Goal: Task Accomplishment & Management: Use online tool/utility

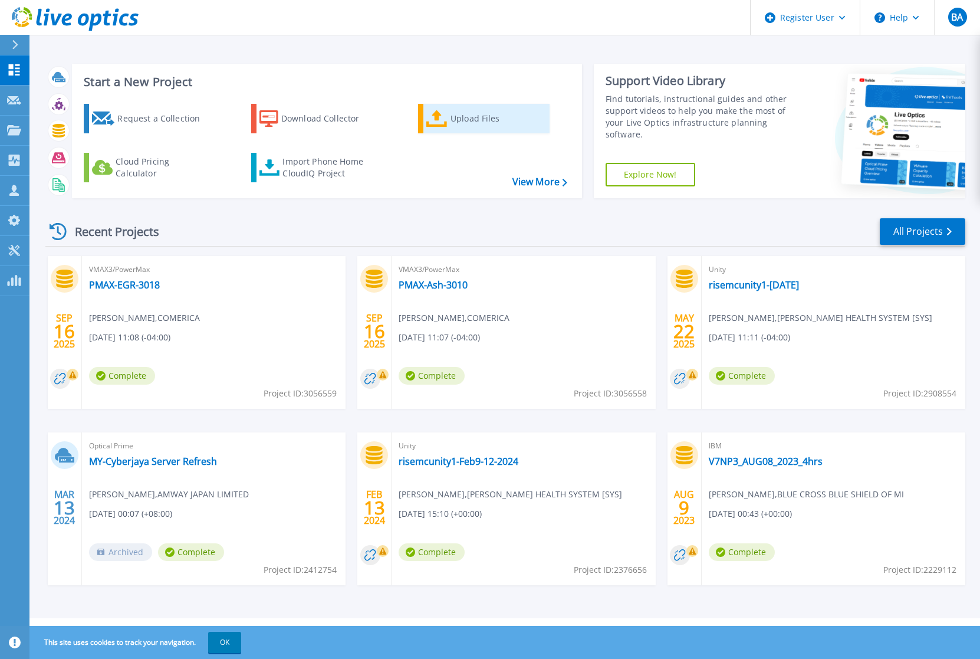
click at [469, 119] on div "Upload Files" at bounding box center [497, 119] width 94 height 24
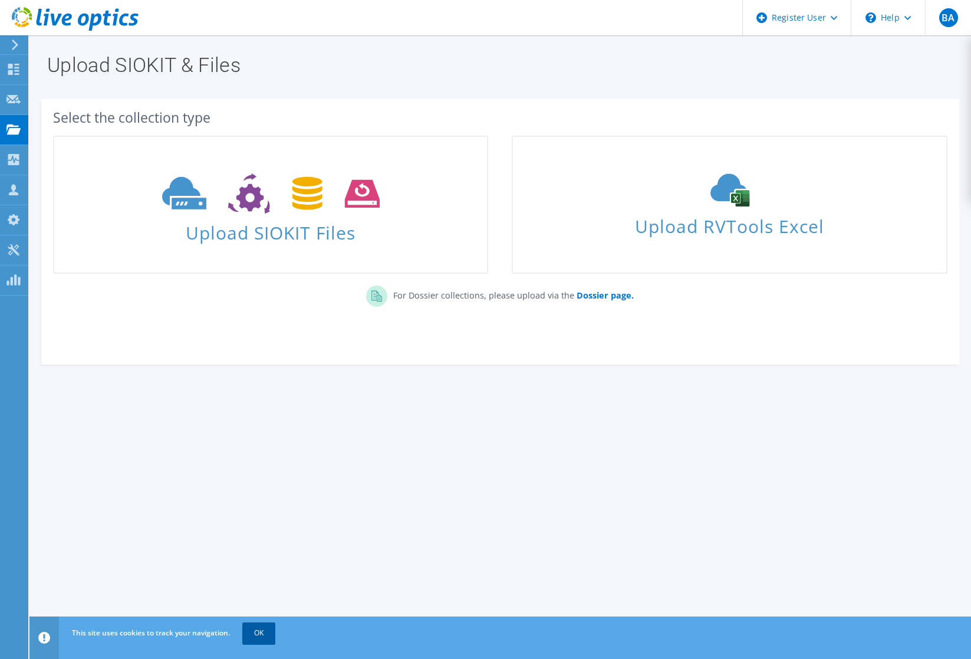
click at [262, 633] on link "OK" at bounding box center [258, 632] width 33 height 21
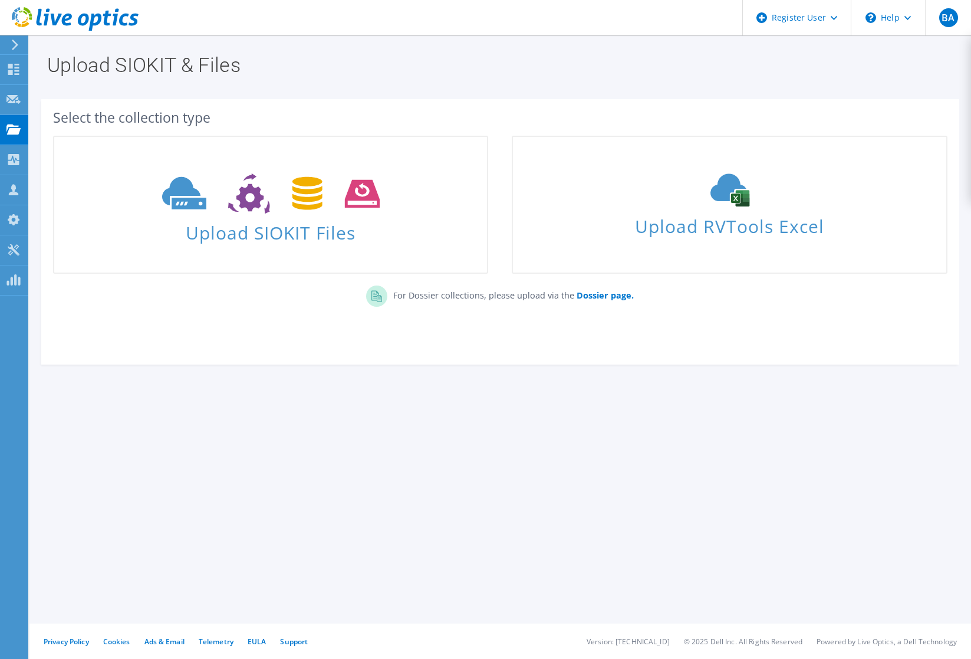
click at [36, 382] on section "Upload SIOKIT & Files Select the collection type Upload SIOKIT Files" at bounding box center [500, 235] width 942 height 400
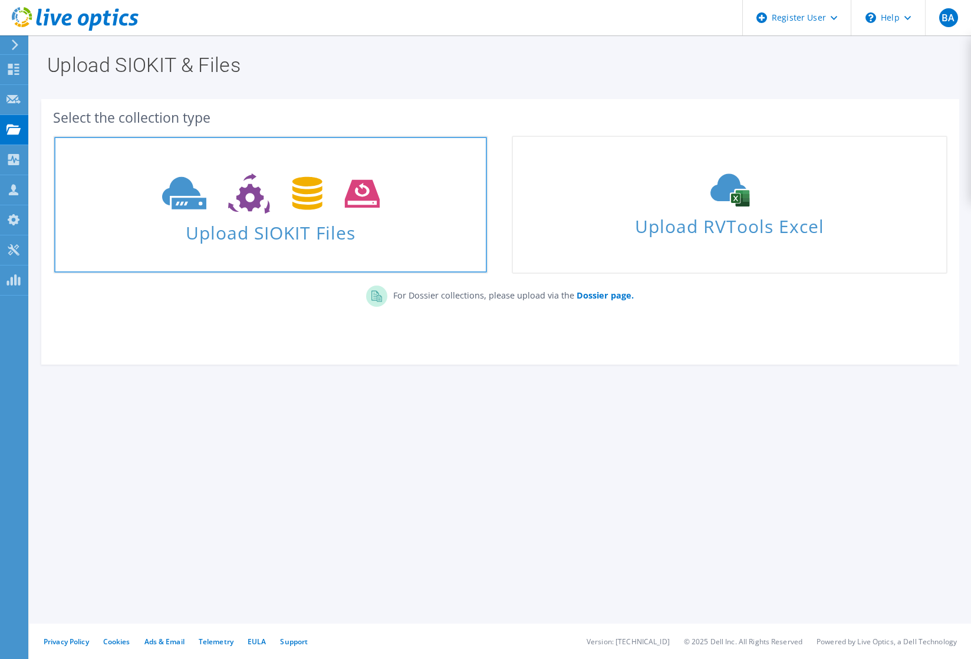
click at [231, 236] on span "Upload SIOKIT Files" at bounding box center [270, 228] width 433 height 25
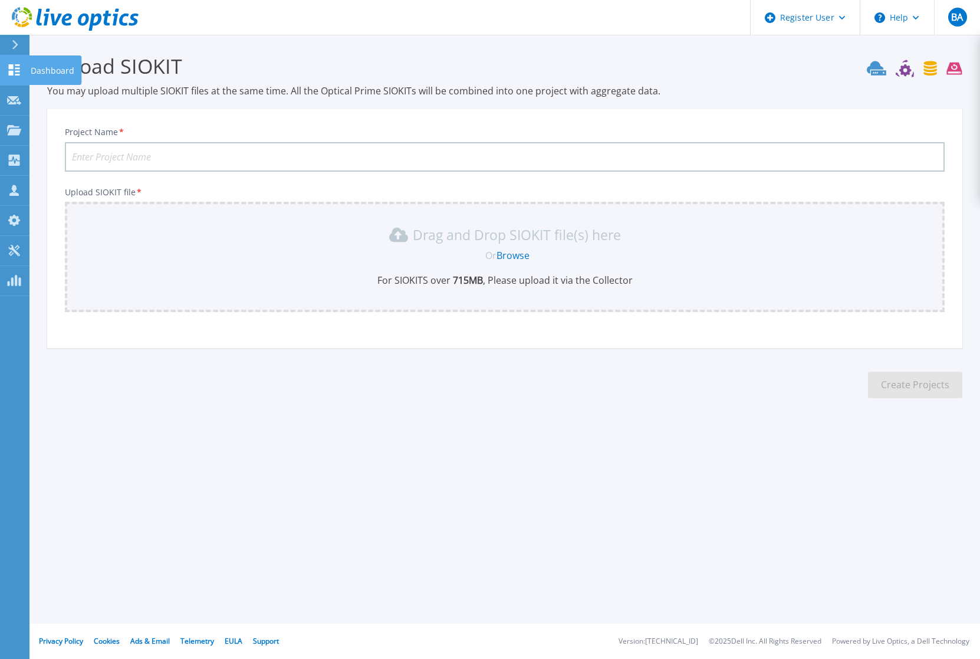
click at [47, 70] on p "Dashboard" at bounding box center [53, 70] width 44 height 31
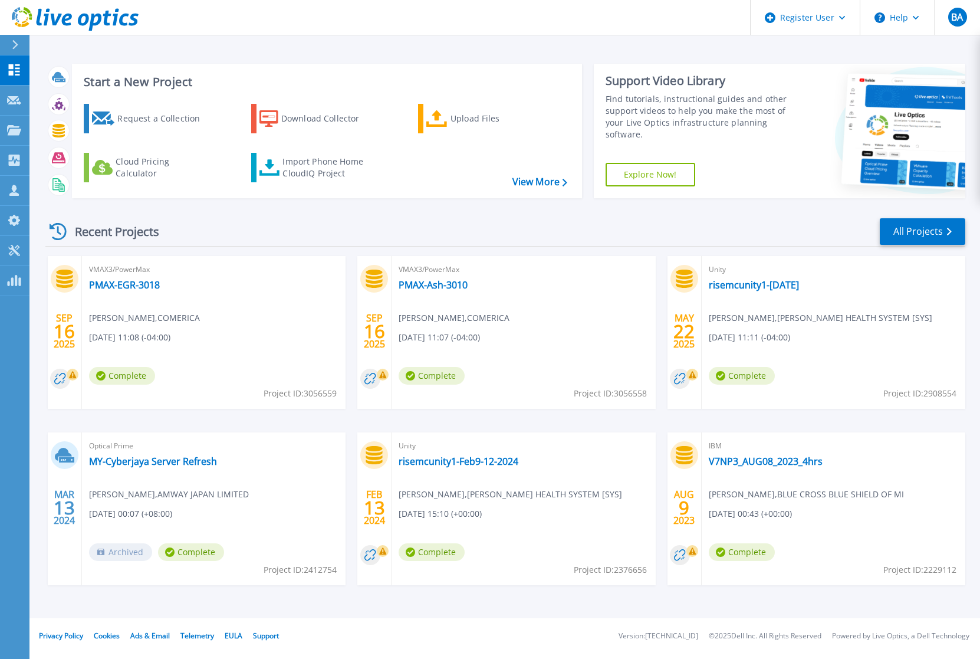
click at [539, 188] on div "Request a Collection Download Collector Upload Files Cloud Pricing Calculator I…" at bounding box center [325, 143] width 502 height 98
click at [538, 180] on link "View More" at bounding box center [539, 181] width 55 height 11
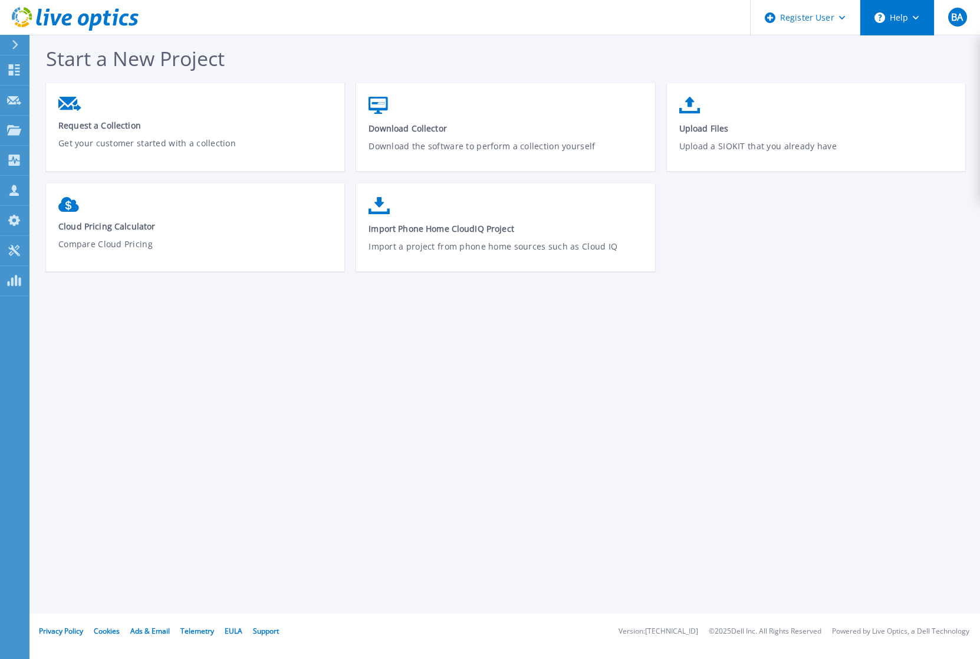
click at [884, 27] on button "Help" at bounding box center [897, 17] width 74 height 35
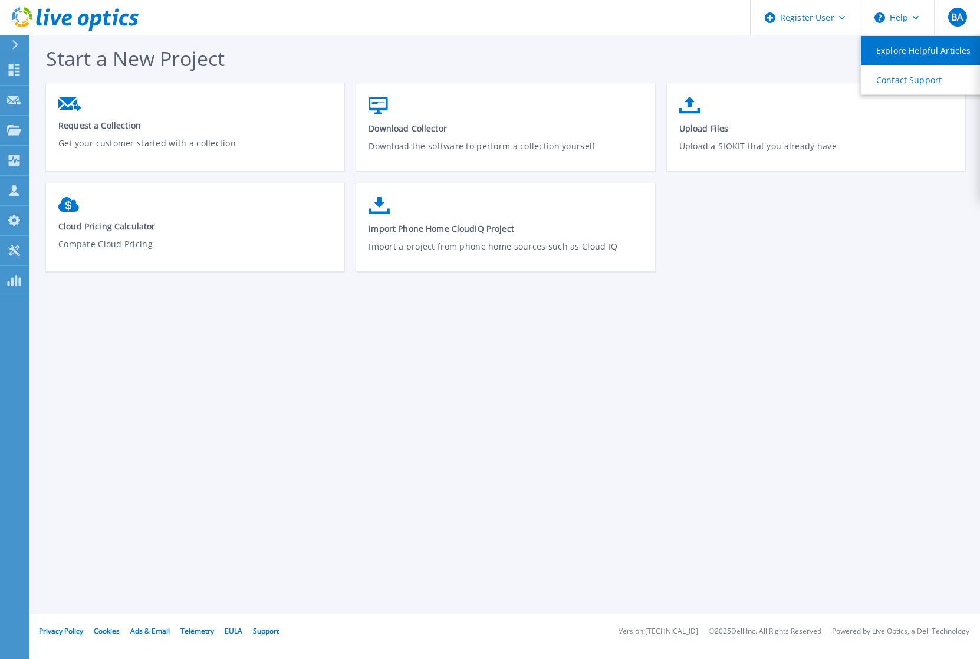
click at [891, 55] on link "Explore Helpful Articles" at bounding box center [926, 50] width 131 height 29
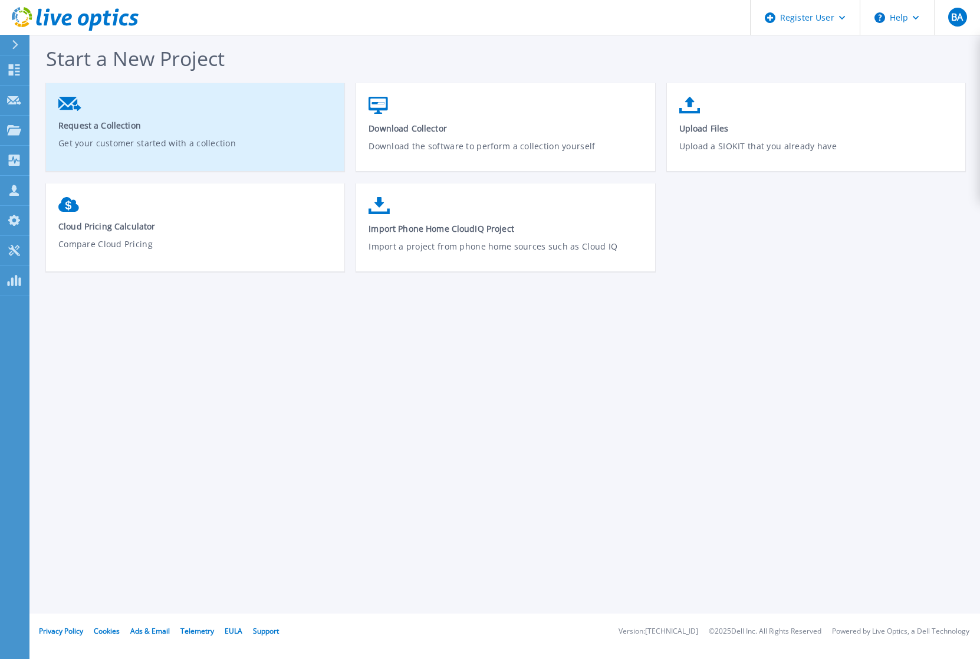
click at [88, 124] on span "Request a Collection" at bounding box center [195, 125] width 274 height 11
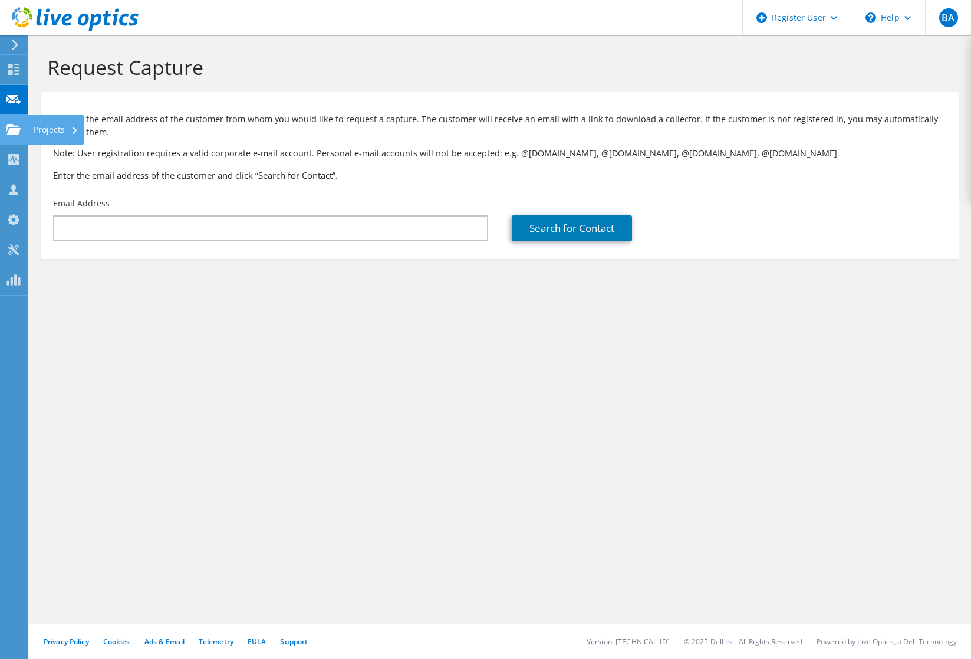
click at [17, 126] on use at bounding box center [13, 129] width 14 height 10
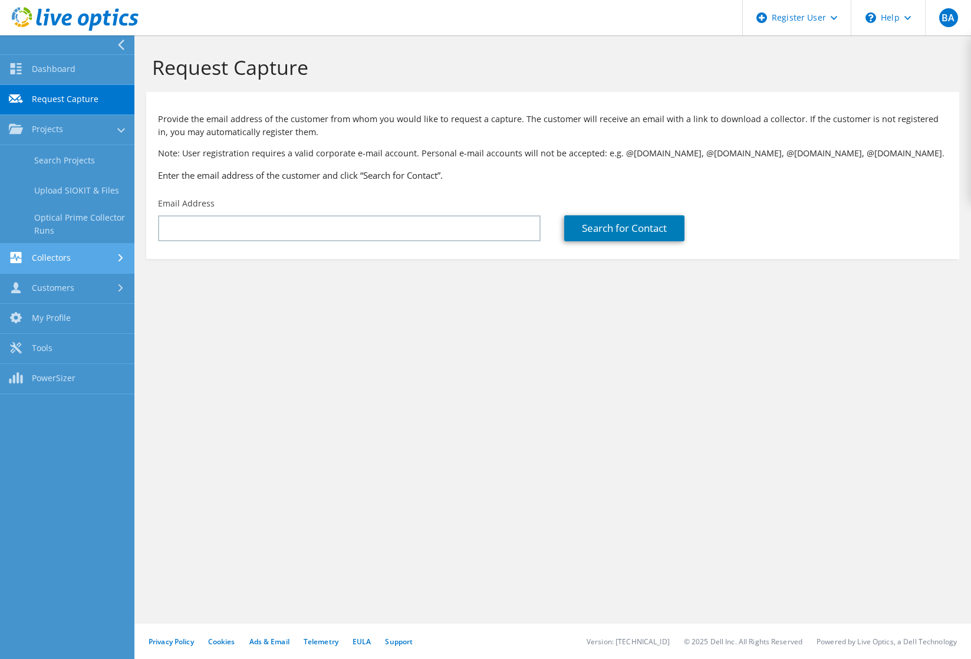
click at [51, 256] on link "Collectors" at bounding box center [67, 259] width 134 height 30
click at [41, 288] on link "Customers" at bounding box center [67, 289] width 134 height 30
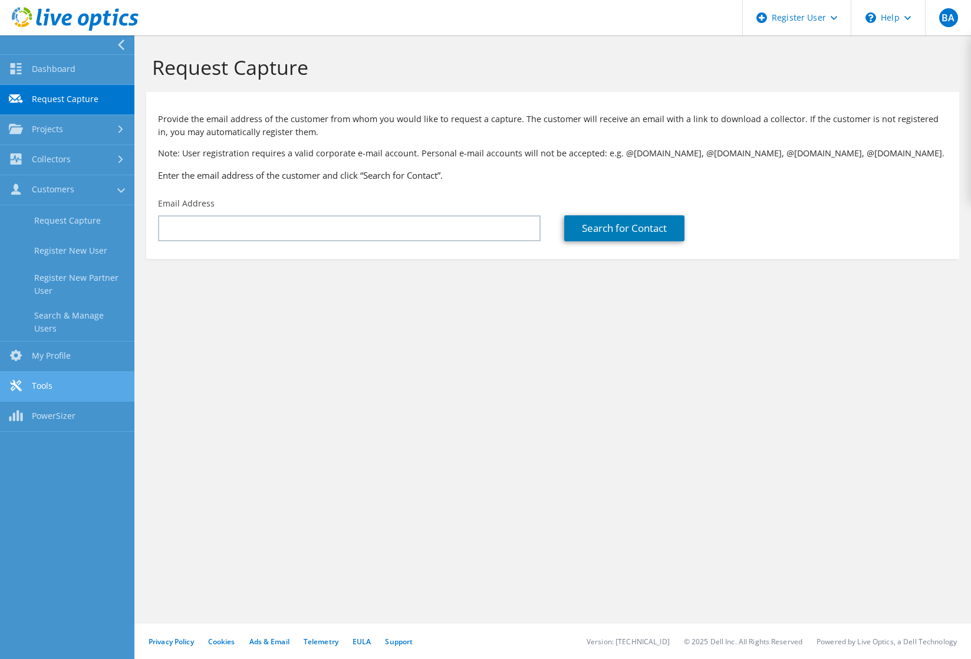
click at [38, 377] on link "Tools" at bounding box center [67, 386] width 134 height 30
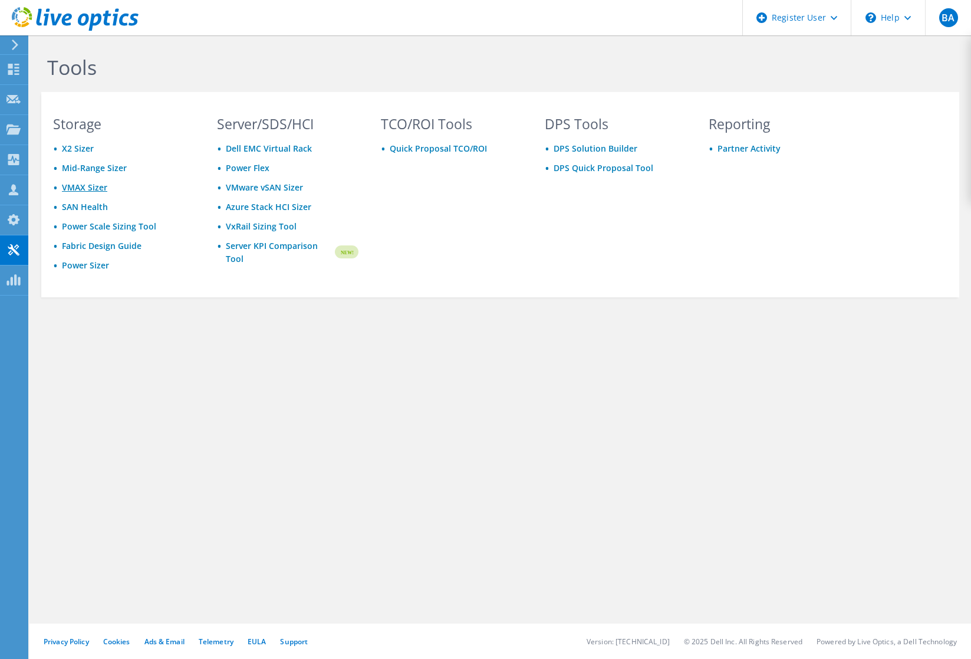
click at [91, 188] on link "VMAX Sizer" at bounding box center [84, 187] width 45 height 11
click at [42, 162] on div "Collectors" at bounding box center [60, 159] width 64 height 29
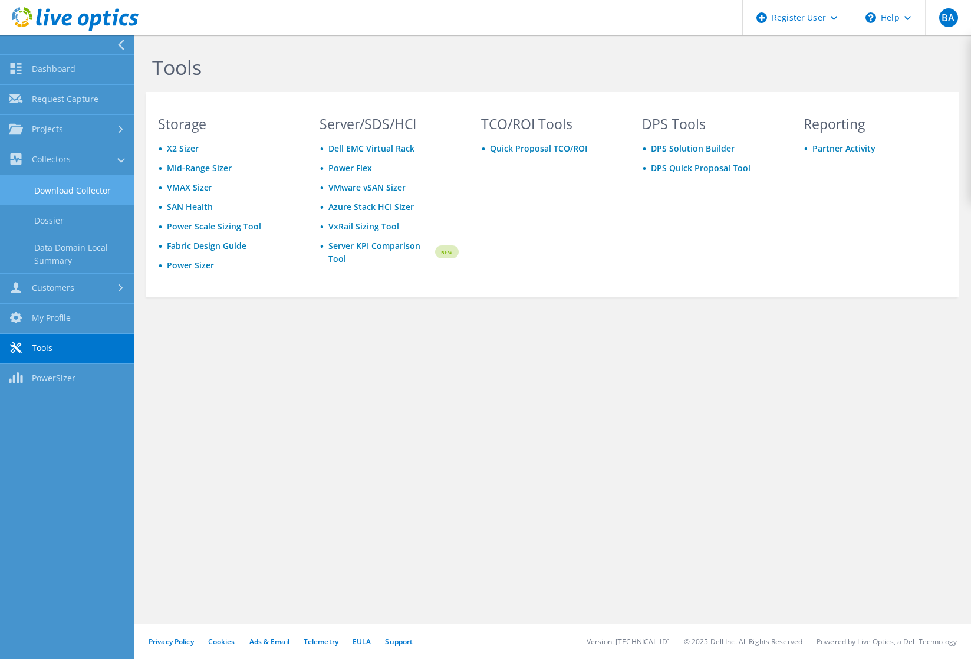
click at [67, 187] on link "Download Collector" at bounding box center [67, 190] width 134 height 30
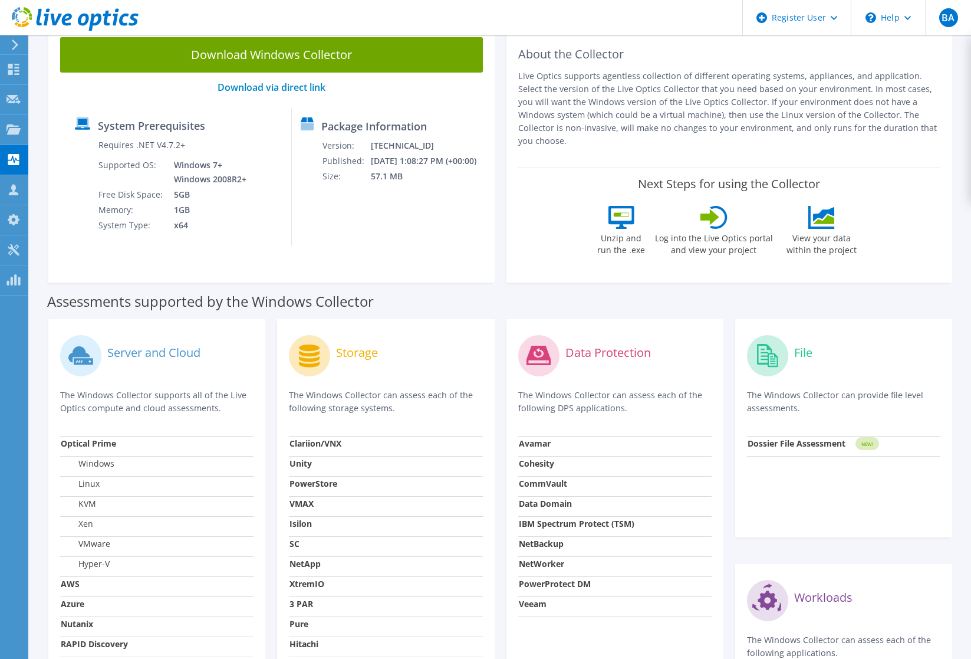
scroll to position [236, 0]
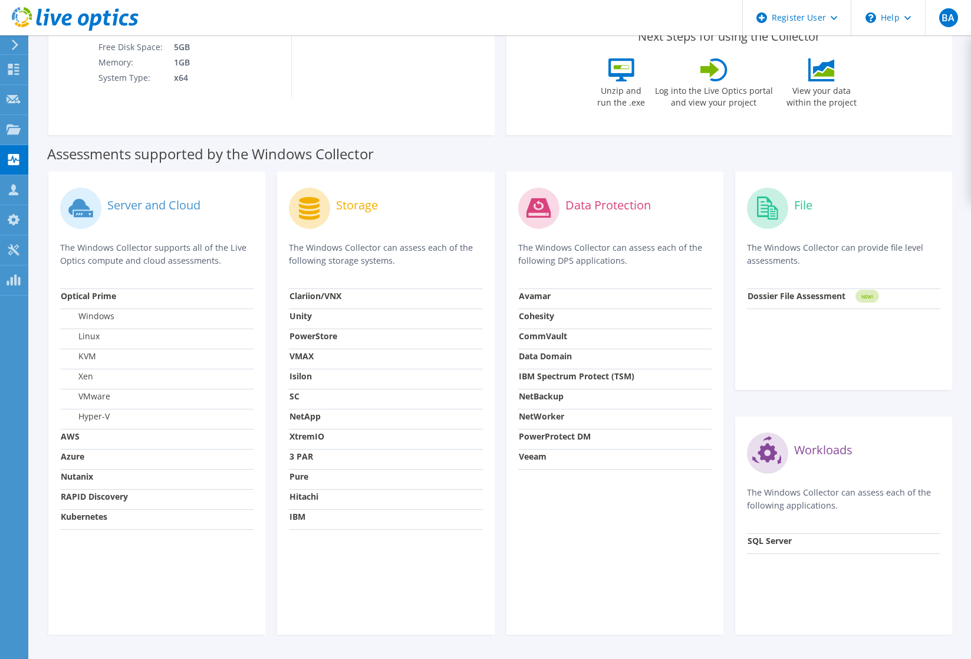
click at [301, 350] on strong "VMAX" at bounding box center [301, 355] width 24 height 11
click at [353, 199] on label "Storage" at bounding box center [357, 205] width 42 height 12
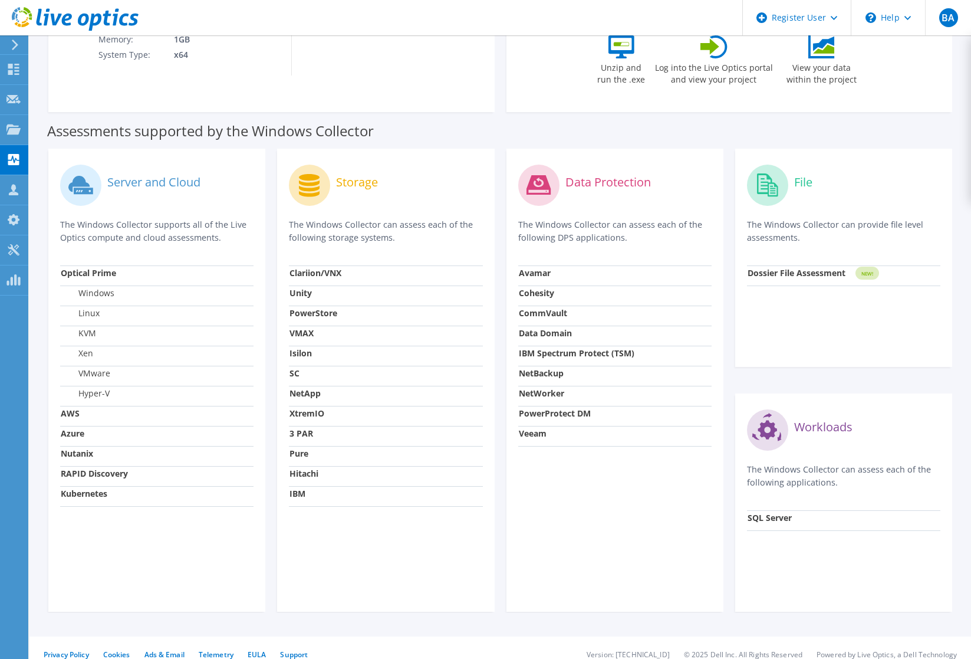
scroll to position [0, 0]
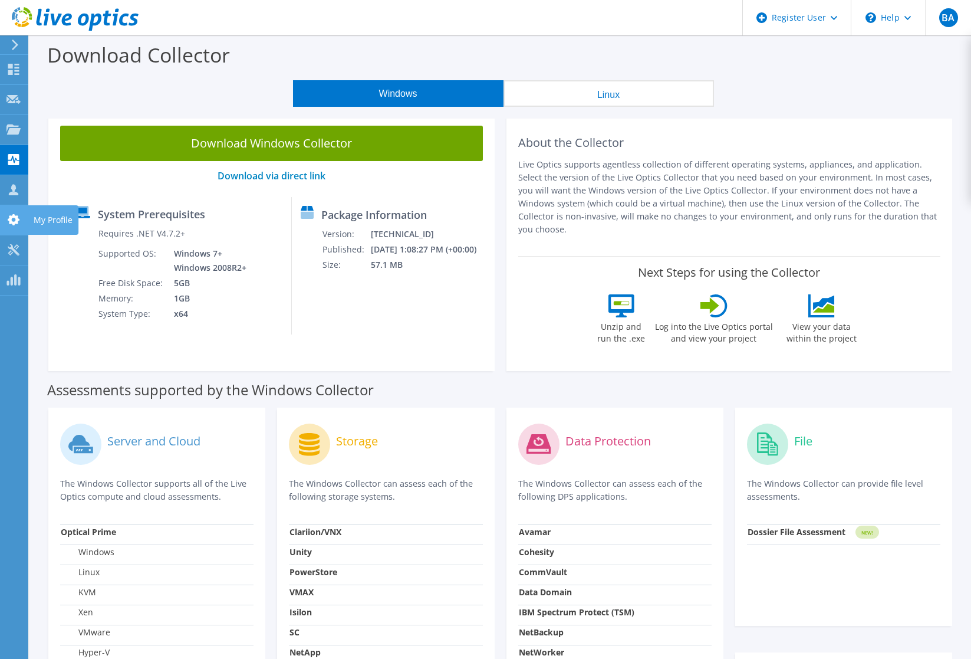
click at [15, 222] on use at bounding box center [14, 219] width 12 height 11
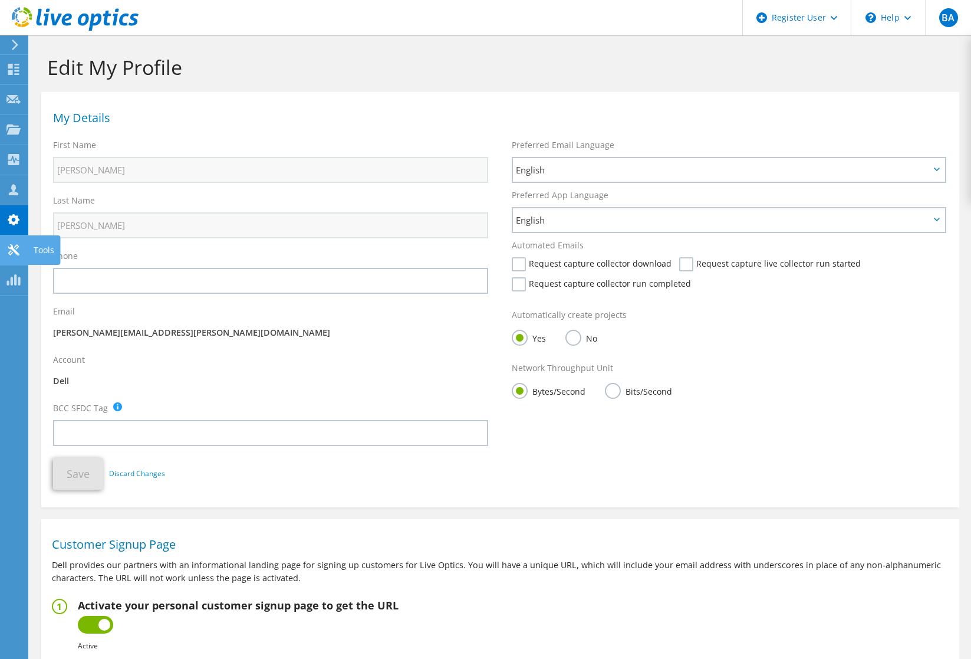
click at [16, 250] on icon at bounding box center [13, 249] width 14 height 11
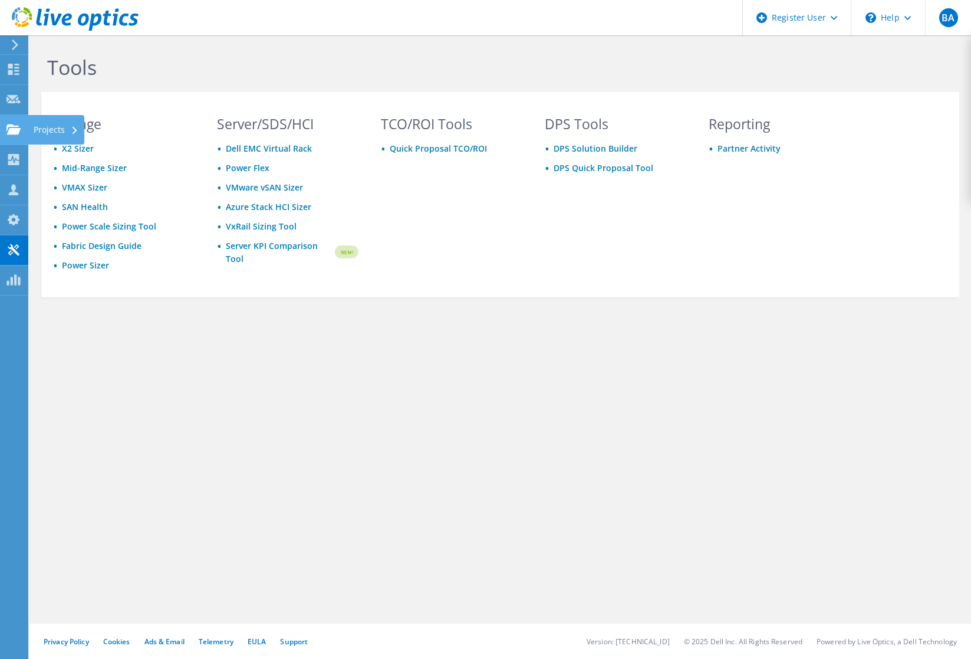
click at [9, 129] on use at bounding box center [13, 129] width 14 height 10
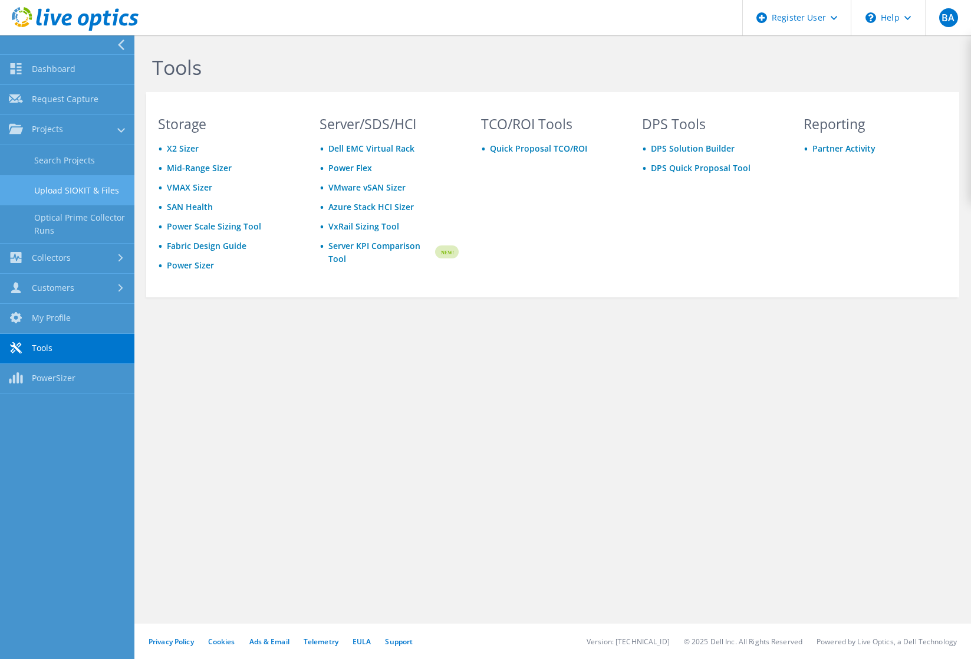
click at [70, 188] on link "Upload SIOKIT & Files" at bounding box center [67, 190] width 134 height 30
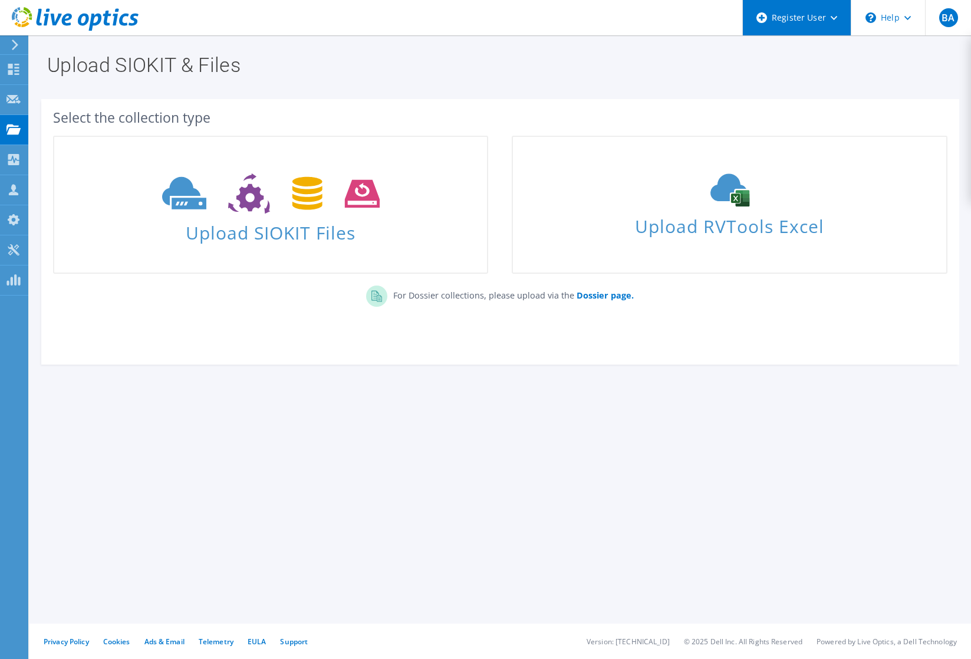
click at [834, 20] on div "Register User" at bounding box center [796, 17] width 108 height 35
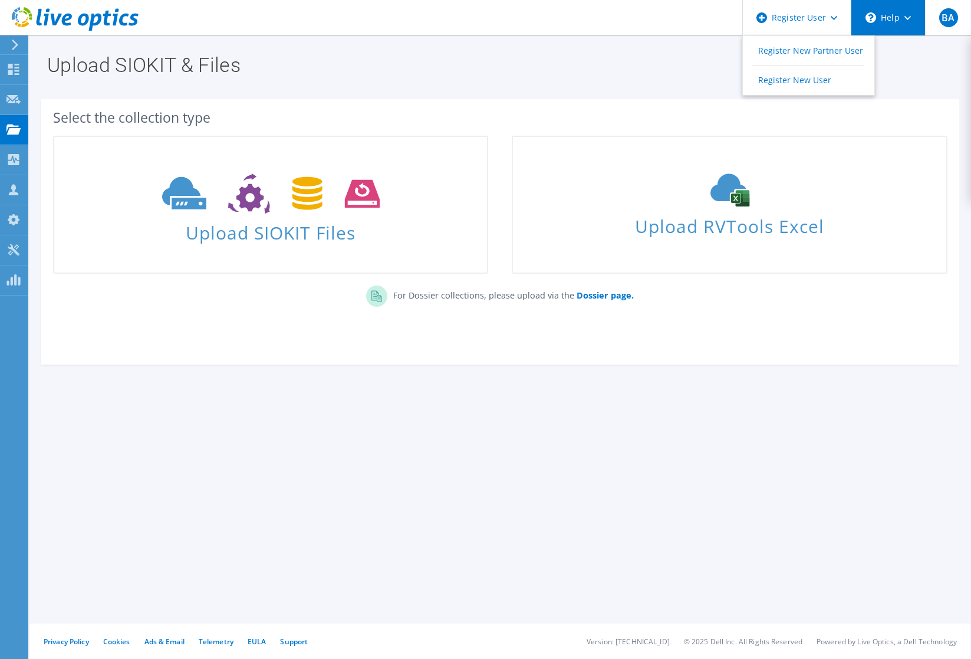
click at [902, 17] on div "\n Help" at bounding box center [888, 17] width 74 height 35
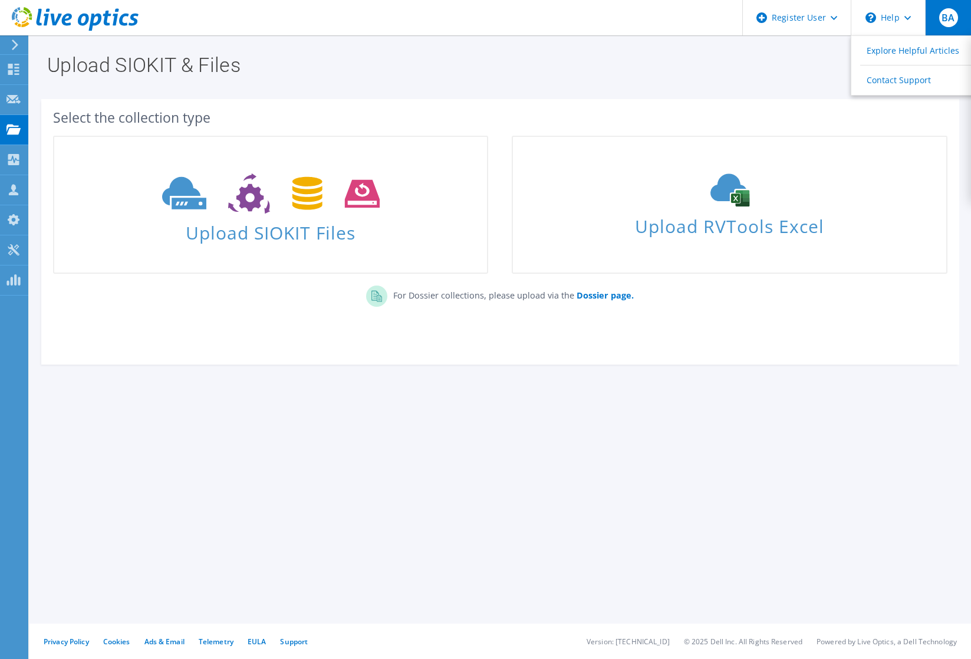
click at [952, 17] on span "BA" at bounding box center [948, 17] width 19 height 19
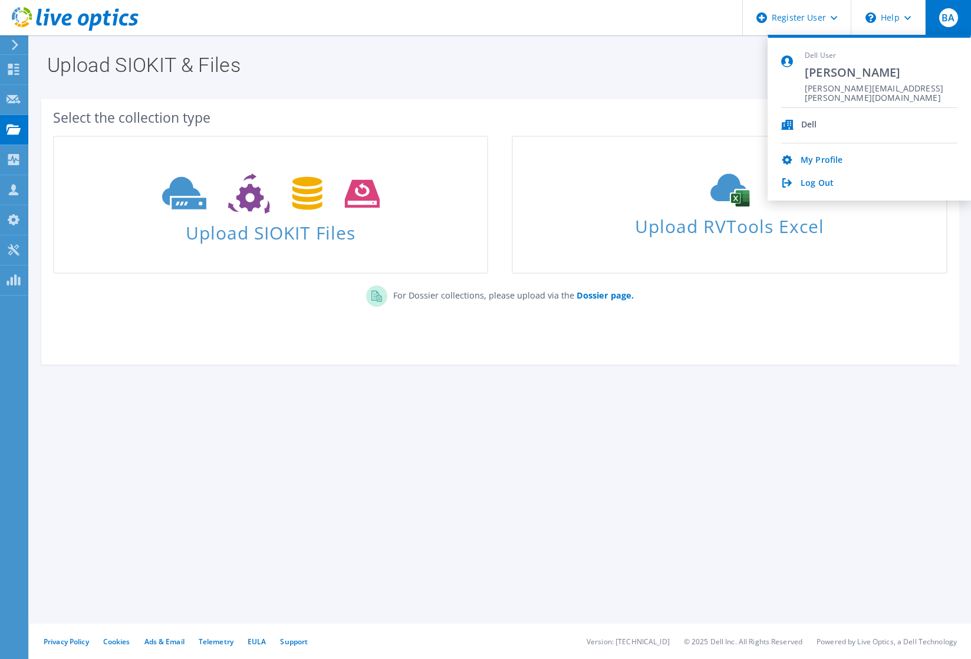
click at [701, 76] on div "Upload SIOKIT & Files" at bounding box center [500, 61] width 930 height 52
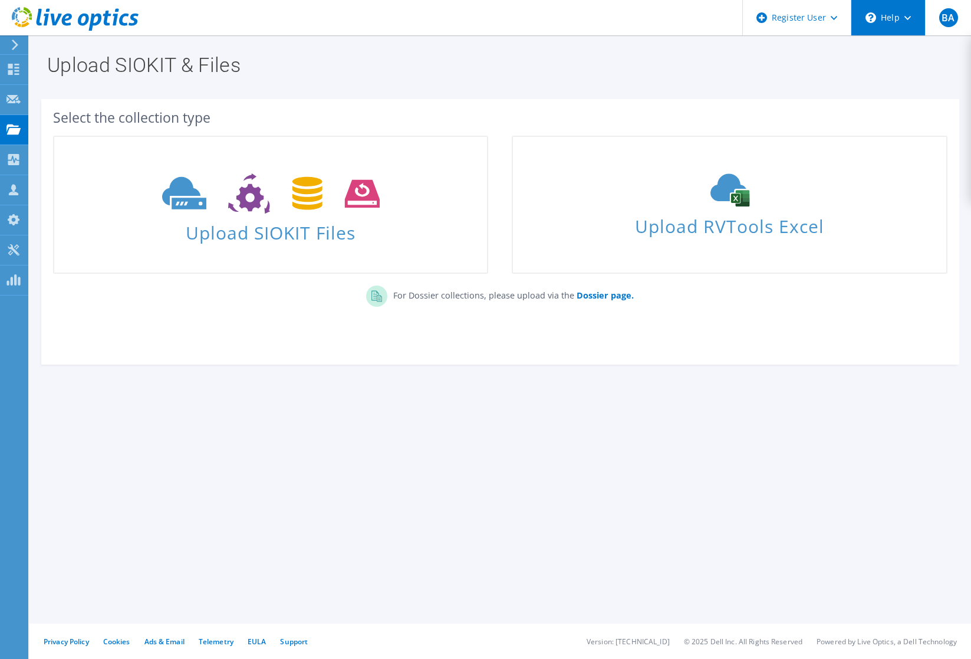
click at [911, 19] on div "\n Help" at bounding box center [888, 17] width 74 height 35
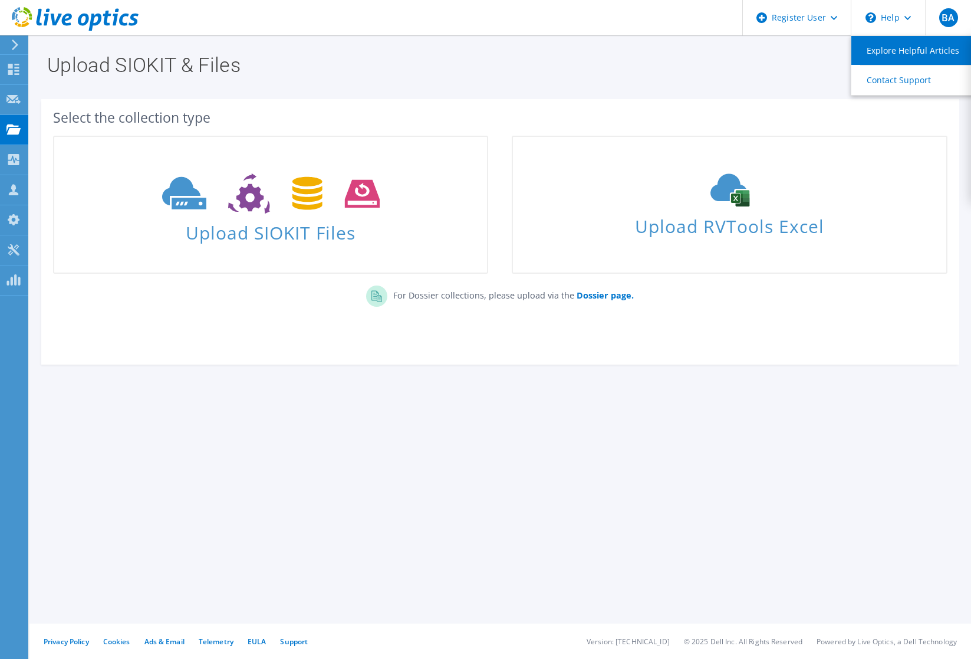
click at [902, 54] on link "Explore Helpful Articles" at bounding box center [916, 50] width 131 height 29
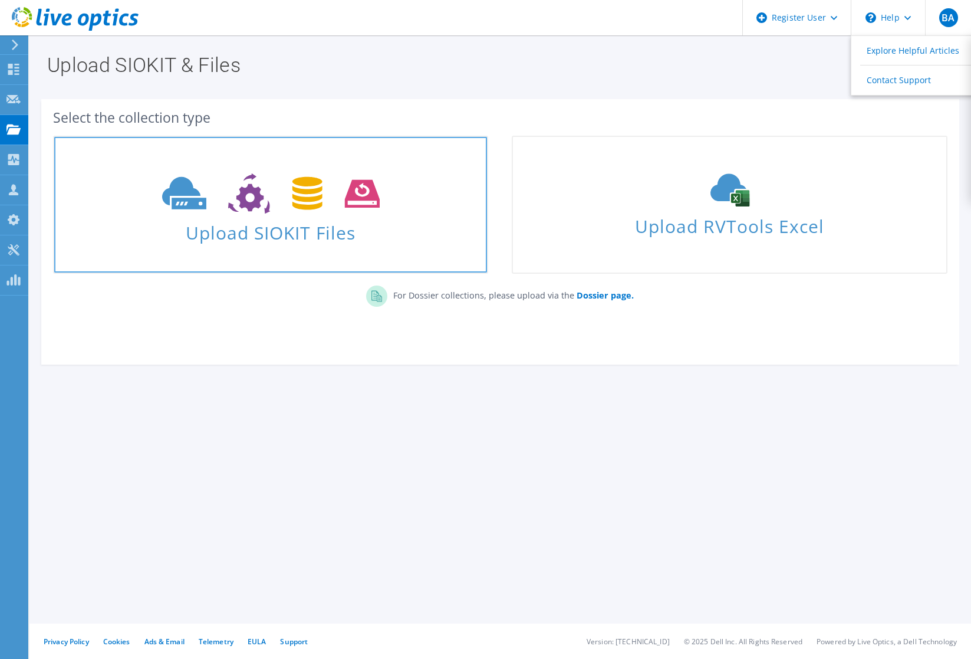
click at [281, 200] on icon at bounding box center [271, 193] width 218 height 41
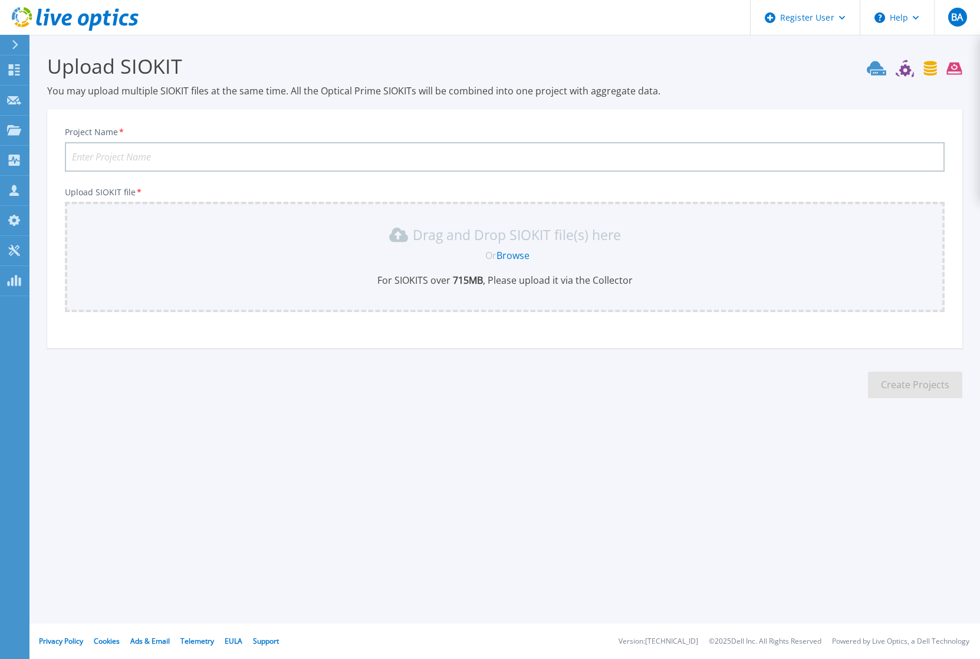
click at [211, 161] on input "Project Name *" at bounding box center [505, 156] width 880 height 29
type input "KeHe HK197602653"
click at [504, 255] on link "Browse" at bounding box center [512, 255] width 33 height 13
click at [34, 71] on p "Dashboard" at bounding box center [53, 70] width 44 height 31
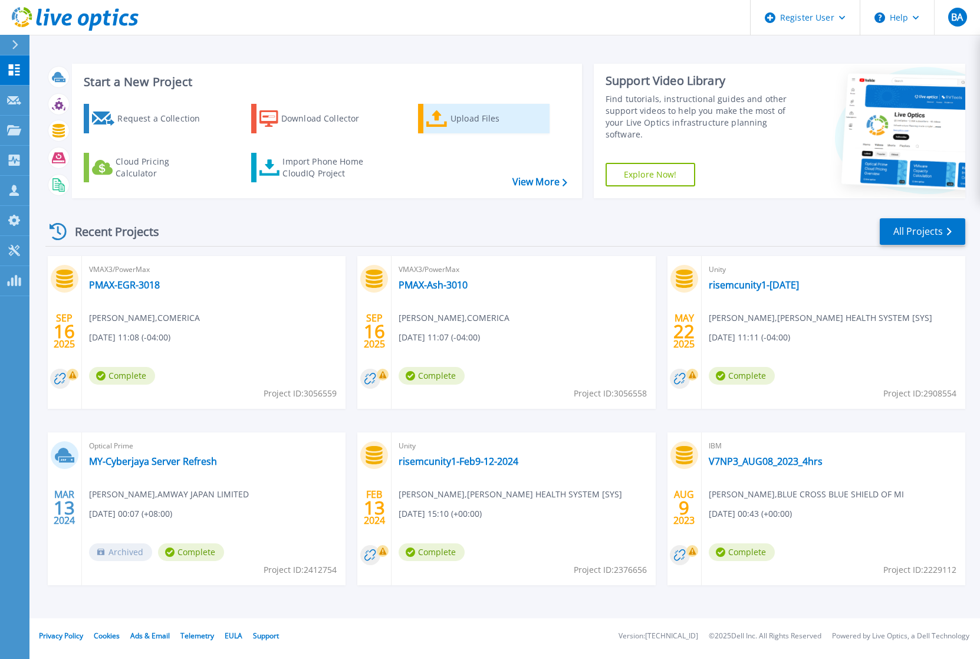
click at [459, 119] on div "Upload Files" at bounding box center [497, 119] width 94 height 24
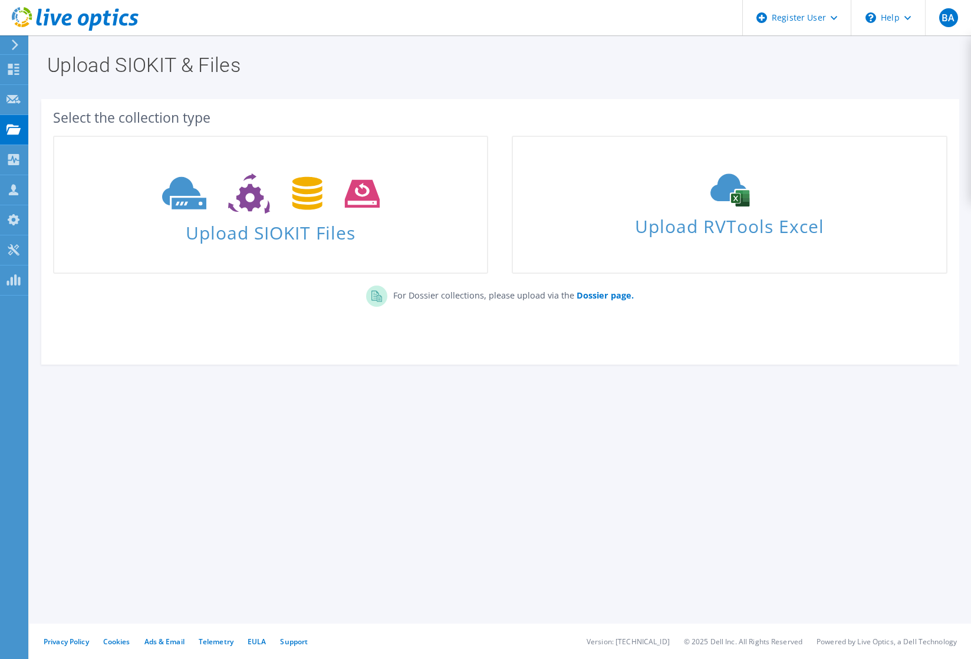
click at [12, 44] on icon at bounding box center [15, 45] width 9 height 11
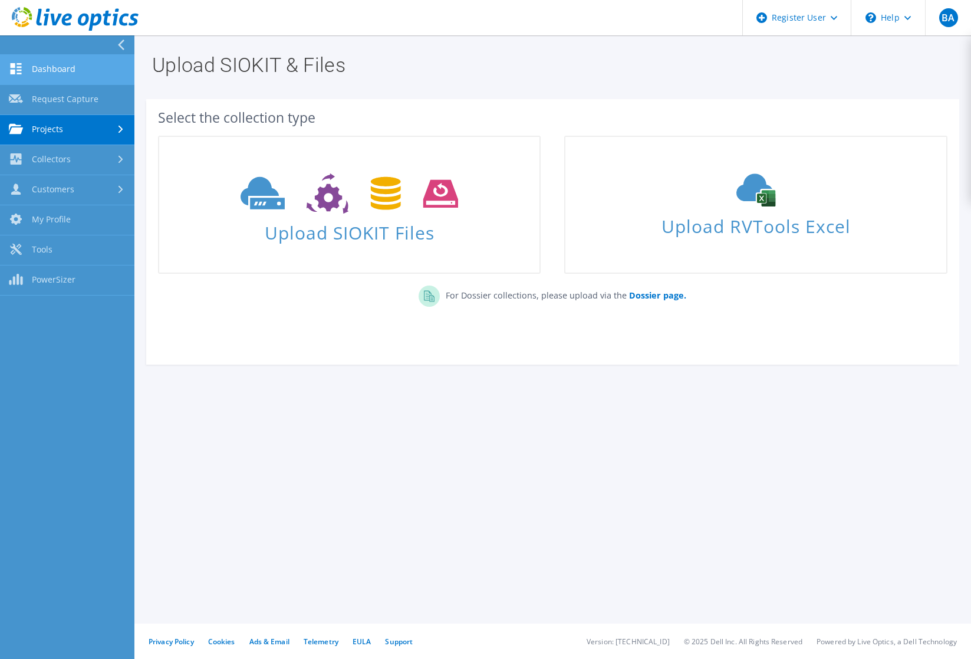
click at [75, 77] on link "Dashboard" at bounding box center [67, 70] width 134 height 30
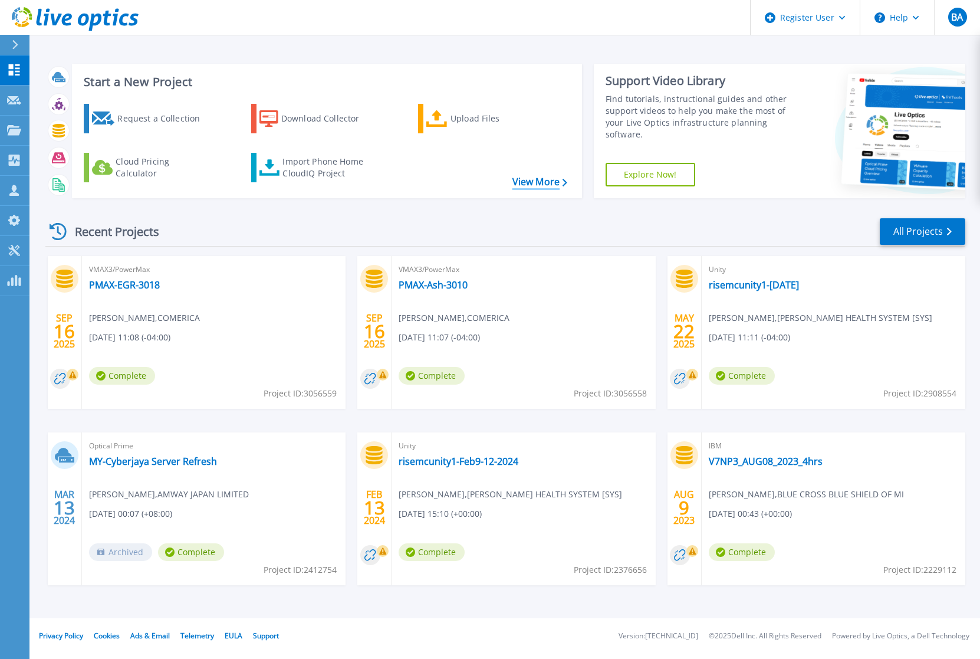
click at [522, 182] on link "View More" at bounding box center [539, 181] width 55 height 11
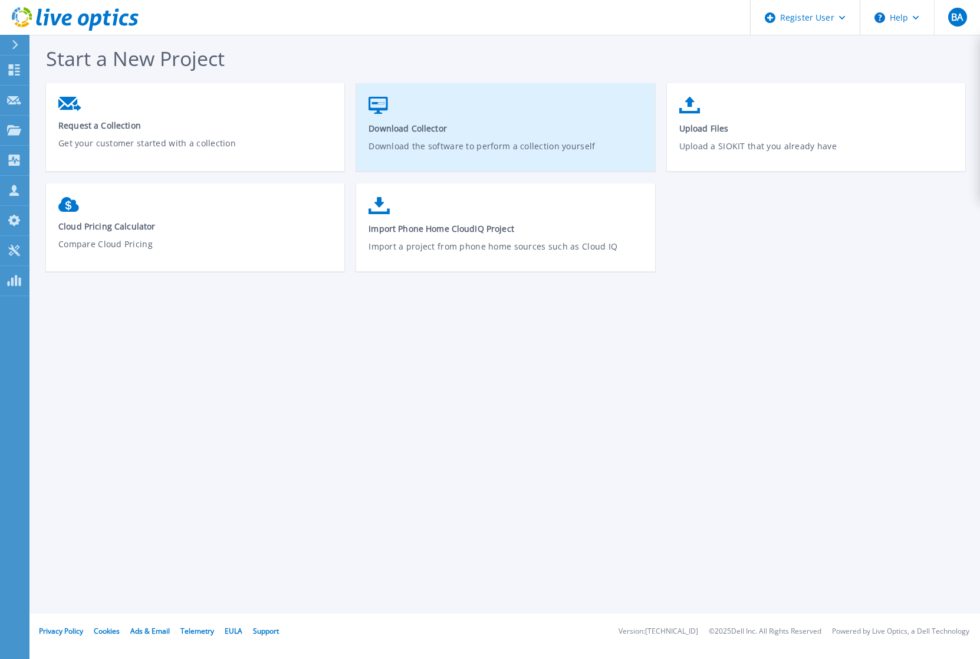
click at [460, 123] on span "Download Collector" at bounding box center [505, 128] width 274 height 11
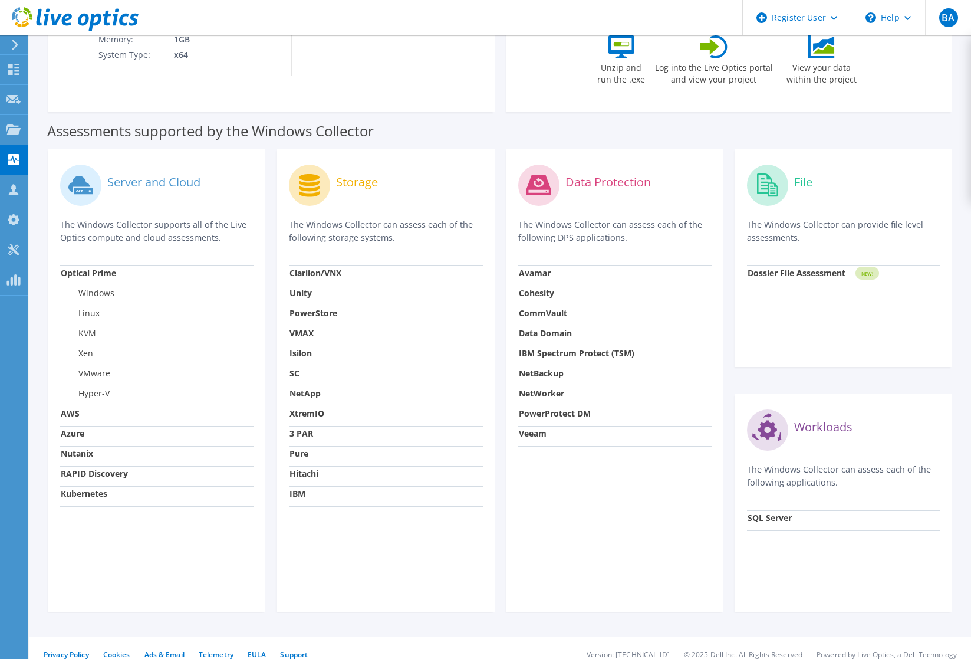
scroll to position [200, 0]
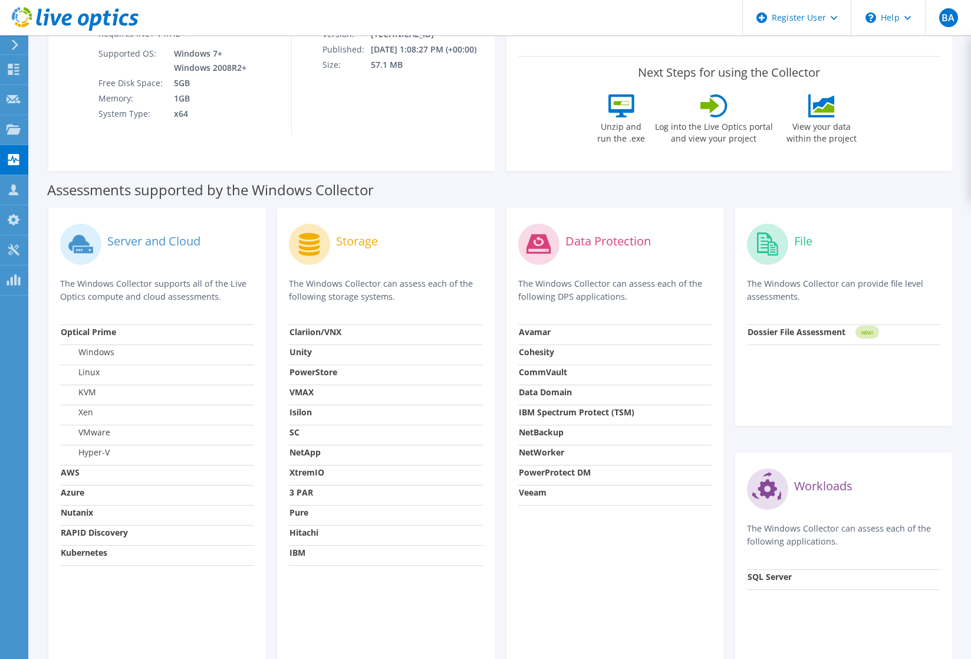
click at [775, 225] on circle at bounding box center [767, 243] width 41 height 41
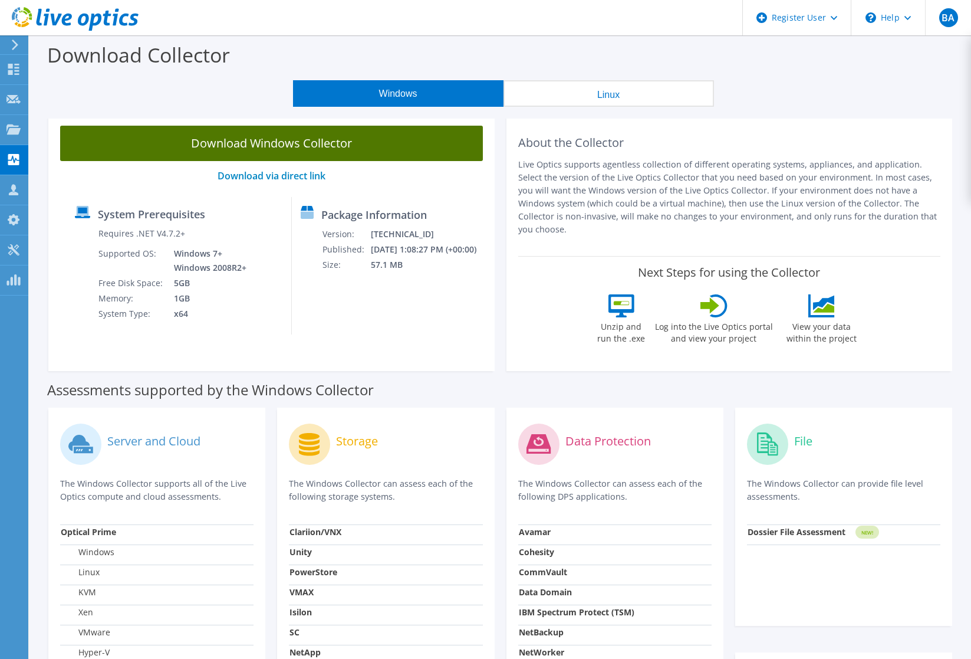
click at [258, 140] on link "Download Windows Collector" at bounding box center [271, 143] width 423 height 35
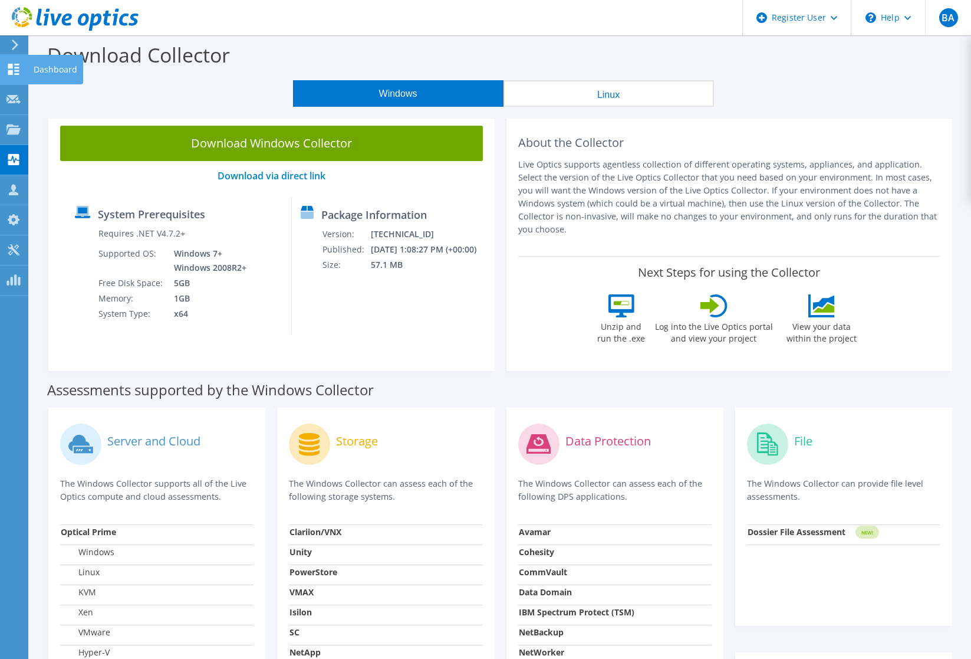
click at [13, 69] on icon at bounding box center [13, 69] width 14 height 11
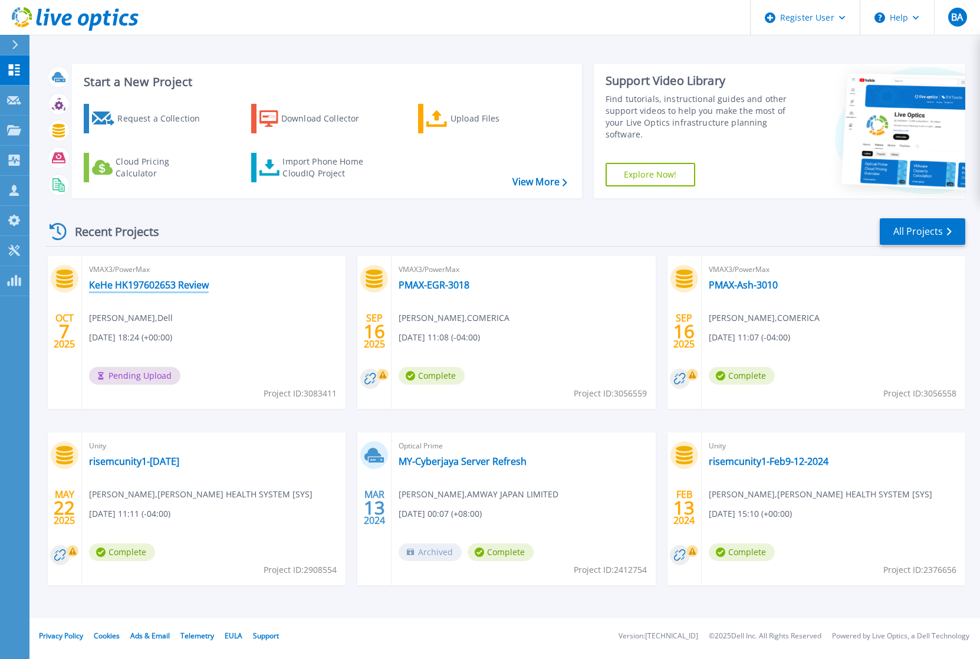
click at [124, 284] on link "KeHe HK197602653 Review" at bounding box center [149, 285] width 120 height 12
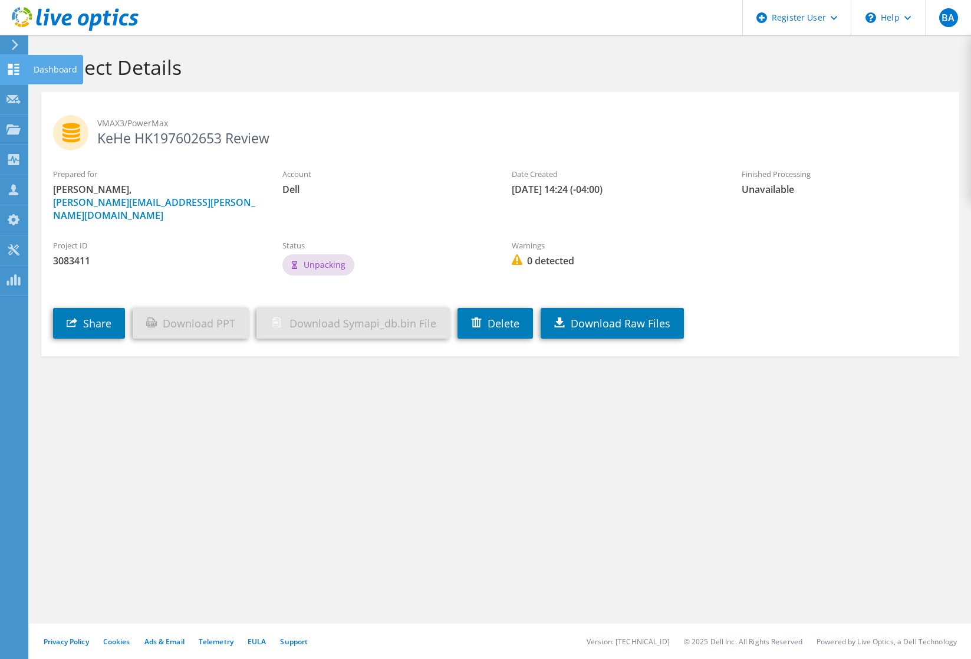
click at [39, 67] on div "Dashboard" at bounding box center [55, 69] width 55 height 29
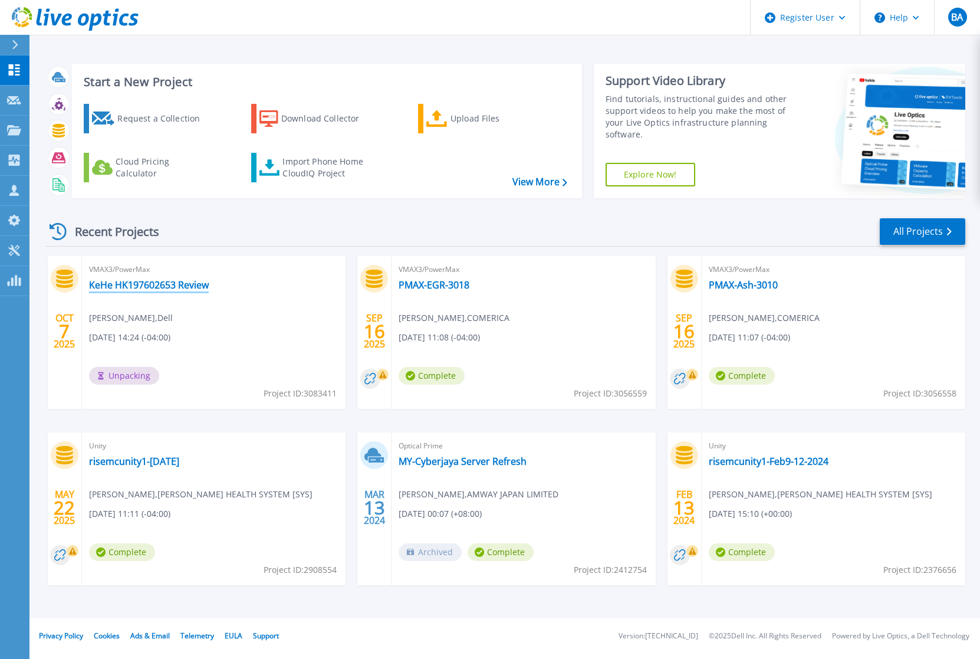
click at [115, 285] on link "KeHe HK197602653 Review" at bounding box center [149, 285] width 120 height 12
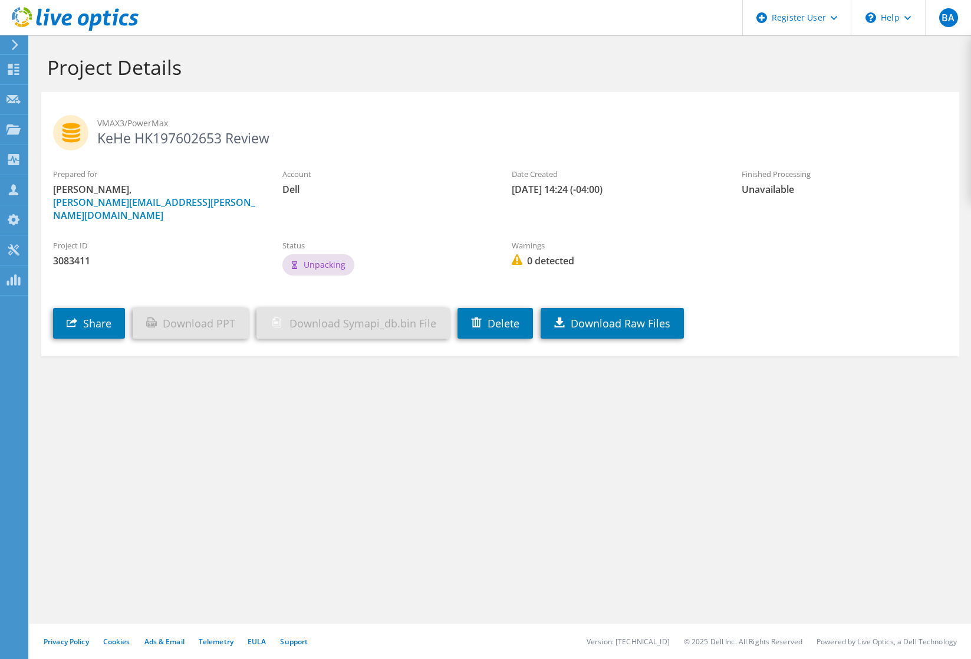
click at [166, 134] on h2 "VMAX3/PowerMax KeHe HK197602653 Review" at bounding box center [500, 129] width 894 height 29
click at [187, 136] on h2 "VMAX3/PowerMax KeHe HK197602653 Review" at bounding box center [500, 129] width 894 height 29
click at [251, 137] on h2 "VMAX3/PowerMax KeHe HK197602653 Review" at bounding box center [500, 129] width 894 height 29
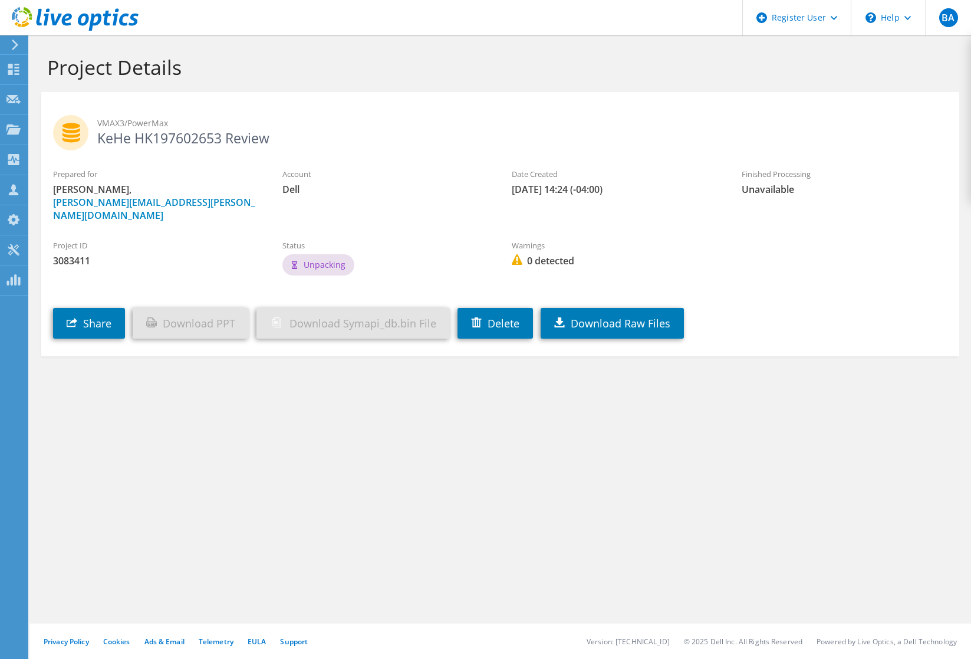
drag, startPoint x: 176, startPoint y: 137, endPoint x: 187, endPoint y: 137, distance: 11.2
click at [186, 137] on h2 "VMAX3/PowerMax KeHe HK197602653 Review" at bounding box center [500, 129] width 894 height 29
click at [169, 140] on h2 "VMAX3/PowerMax KeHe HK197602653 Review" at bounding box center [500, 129] width 894 height 29
click at [57, 71] on div "Dashboard" at bounding box center [55, 69] width 55 height 29
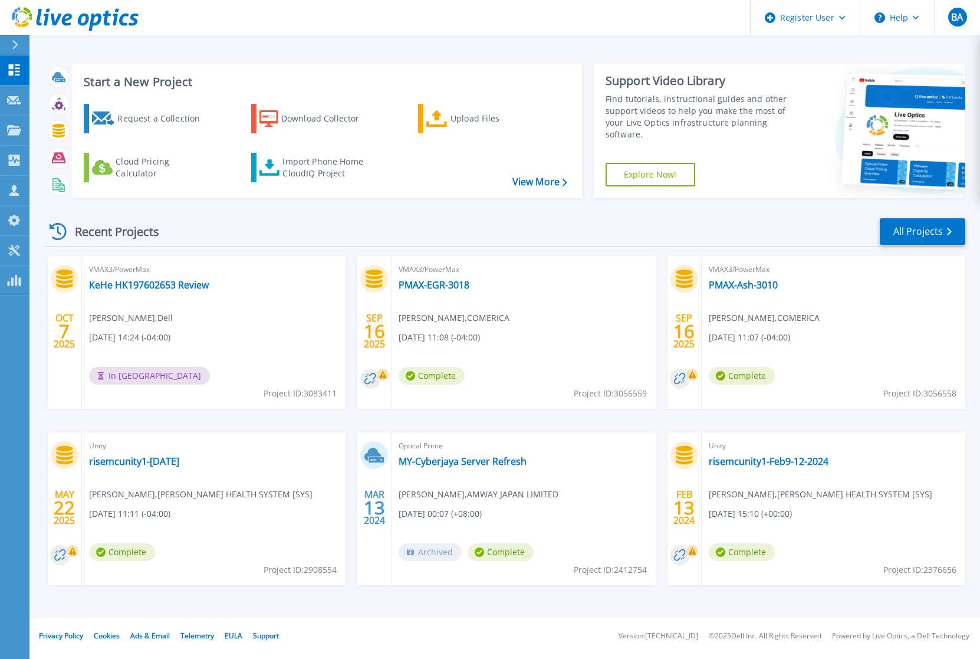
click at [308, 394] on span "Project ID: 3083411" at bounding box center [300, 393] width 73 height 13
click at [133, 288] on link "KeHe HK197602653 Review" at bounding box center [149, 285] width 120 height 12
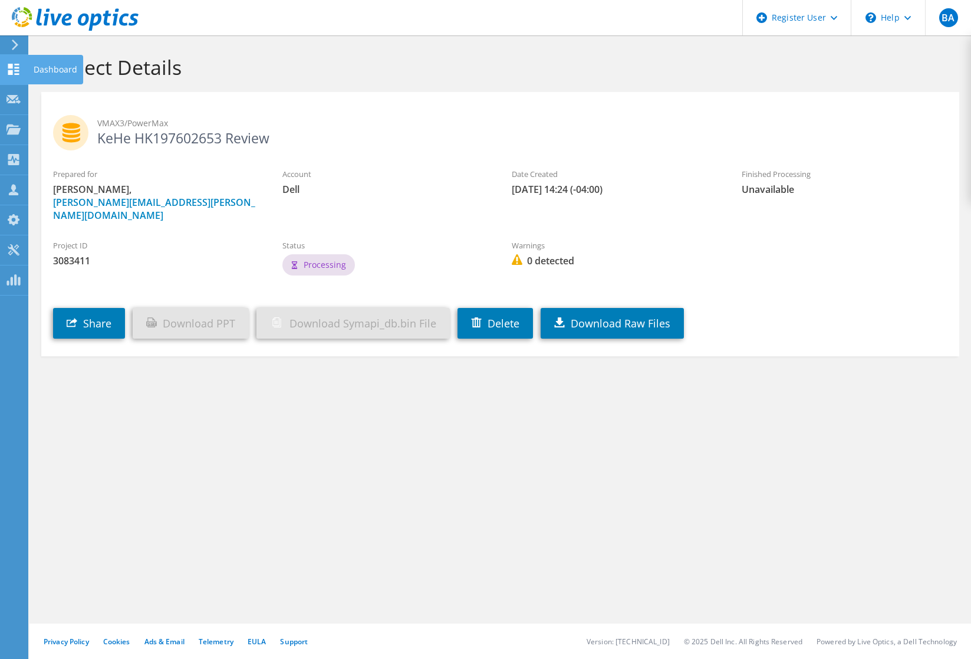
click at [9, 67] on use at bounding box center [13, 69] width 11 height 11
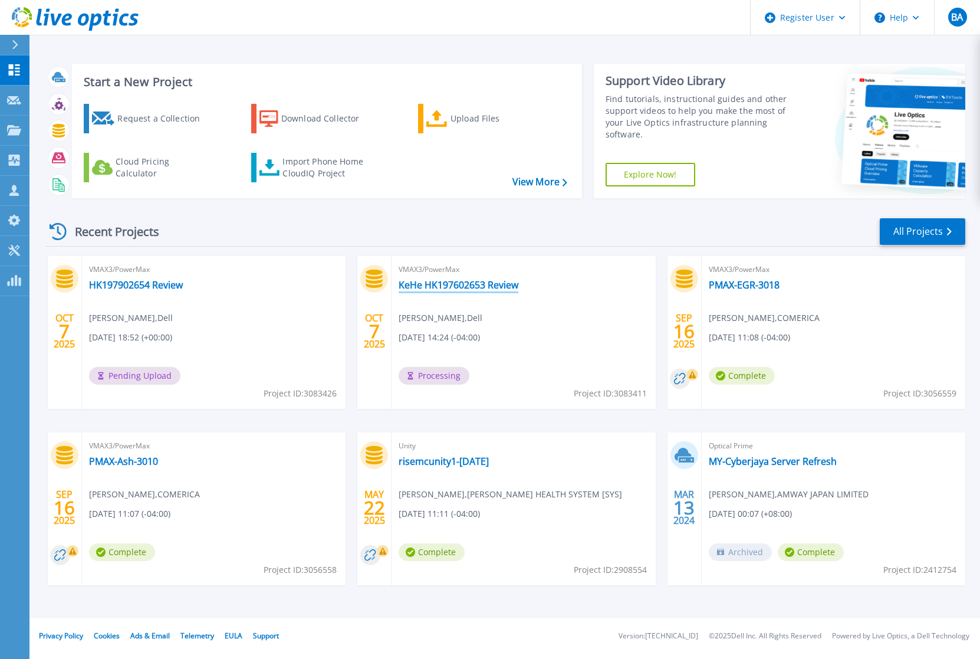
click at [407, 285] on link "KeHe HK197602653 Review" at bounding box center [459, 285] width 120 height 12
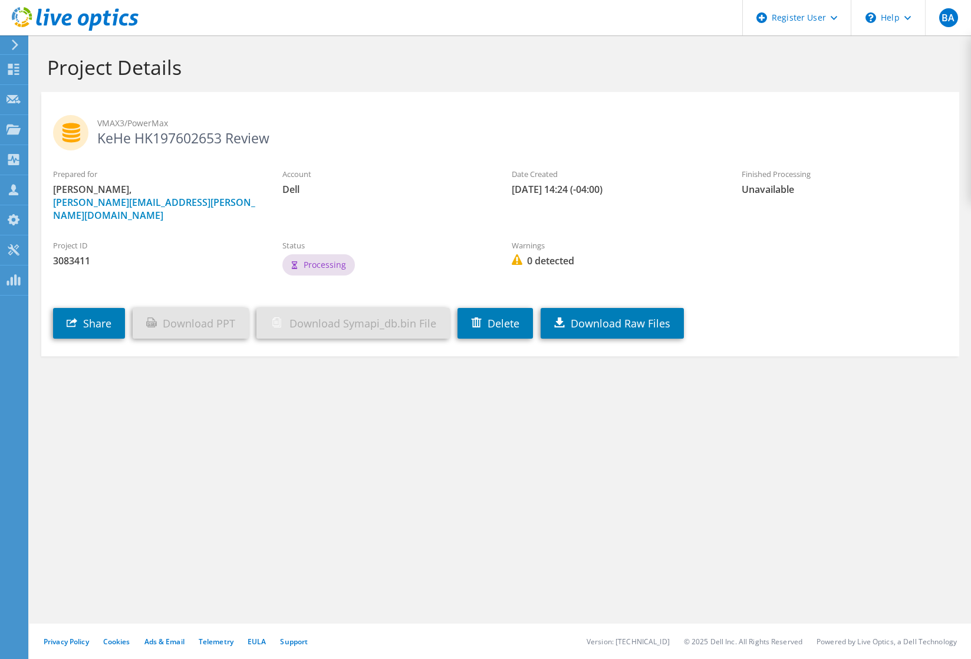
click at [122, 133] on h2 "VMAX3/PowerMax KeHe HK197602653 Review" at bounding box center [500, 129] width 894 height 29
click at [64, 127] on use at bounding box center [70, 132] width 35 height 35
click at [104, 129] on h2 "VMAX3/PowerMax KeHe HK197602653 Review" at bounding box center [500, 129] width 894 height 29
click at [147, 120] on span "VMAX3/PowerMax" at bounding box center [522, 123] width 850 height 13
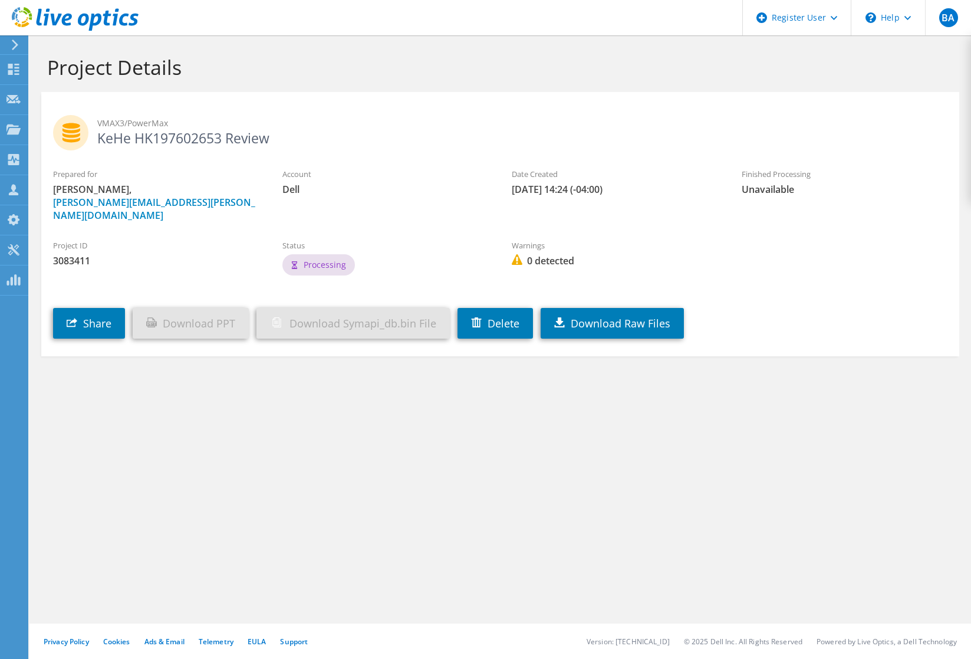
click at [226, 144] on h2 "VMAX3/PowerMax KeHe HK197602653 Review" at bounding box center [500, 129] width 894 height 29
click at [287, 137] on h2 "VMAX3/PowerMax KeHe HK197602653 Review" at bounding box center [500, 129] width 894 height 29
click at [164, 143] on h2 "VMAX3/PowerMax KeHe HK197602653 Review" at bounding box center [500, 129] width 894 height 29
click at [14, 74] on icon at bounding box center [13, 69] width 14 height 11
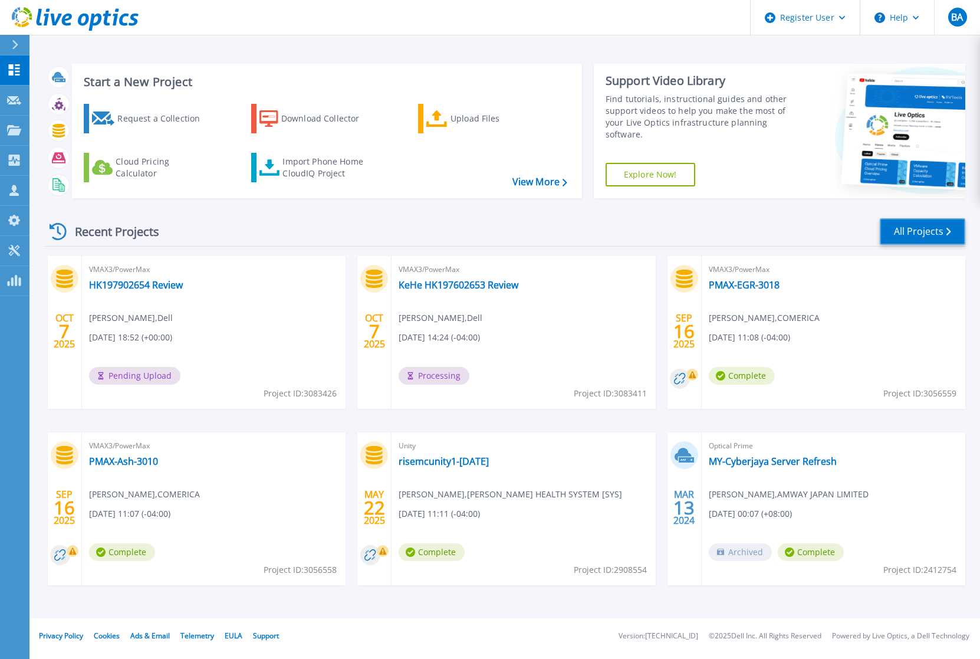
click at [942, 232] on link "All Projects" at bounding box center [922, 231] width 85 height 27
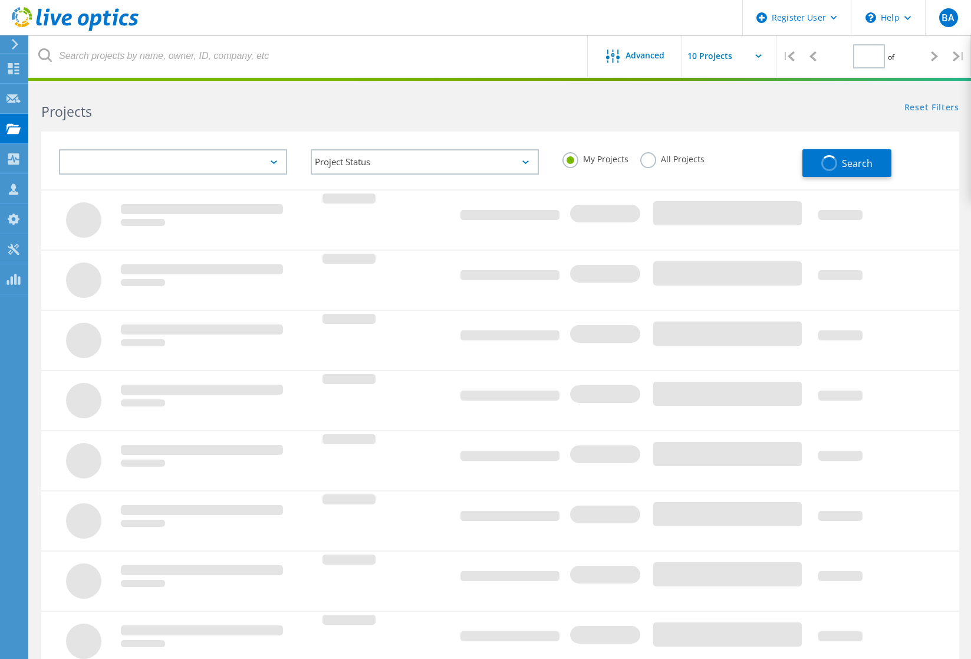
type input "1"
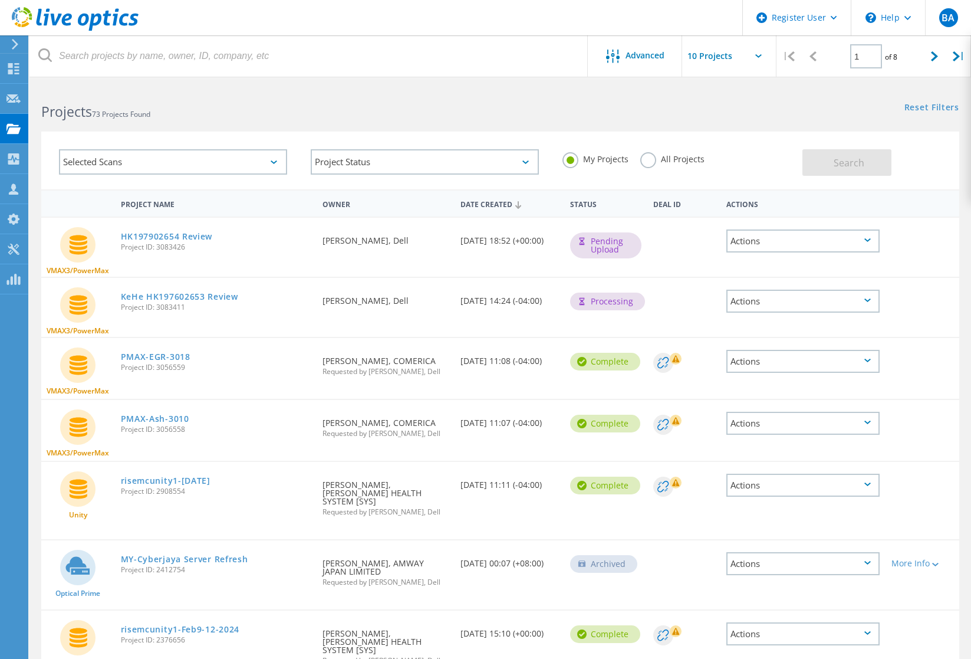
click at [870, 241] on div "Actions" at bounding box center [802, 240] width 153 height 23
click at [779, 222] on div "Project Details" at bounding box center [803, 222] width 151 height 18
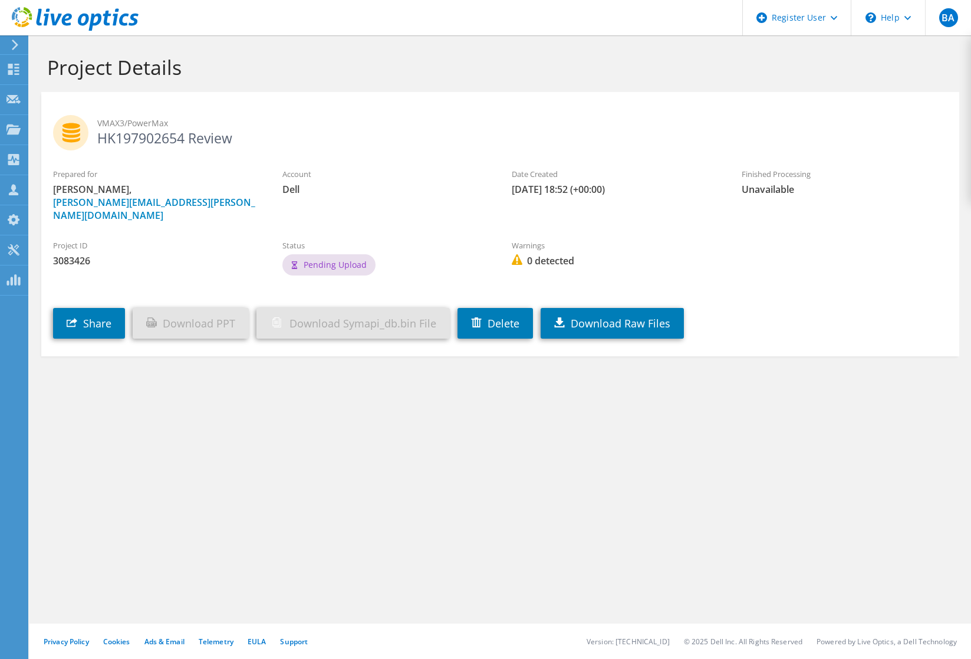
click at [127, 143] on h2 "VMAX3/PowerMax HK197902654 Review" at bounding box center [500, 129] width 894 height 29
drag, startPoint x: 124, startPoint y: 139, endPoint x: 110, endPoint y: 123, distance: 20.9
click at [110, 123] on span "VMAX3/PowerMax" at bounding box center [522, 123] width 850 height 13
click at [117, 120] on span "VMAX3/PowerMax" at bounding box center [522, 123] width 850 height 13
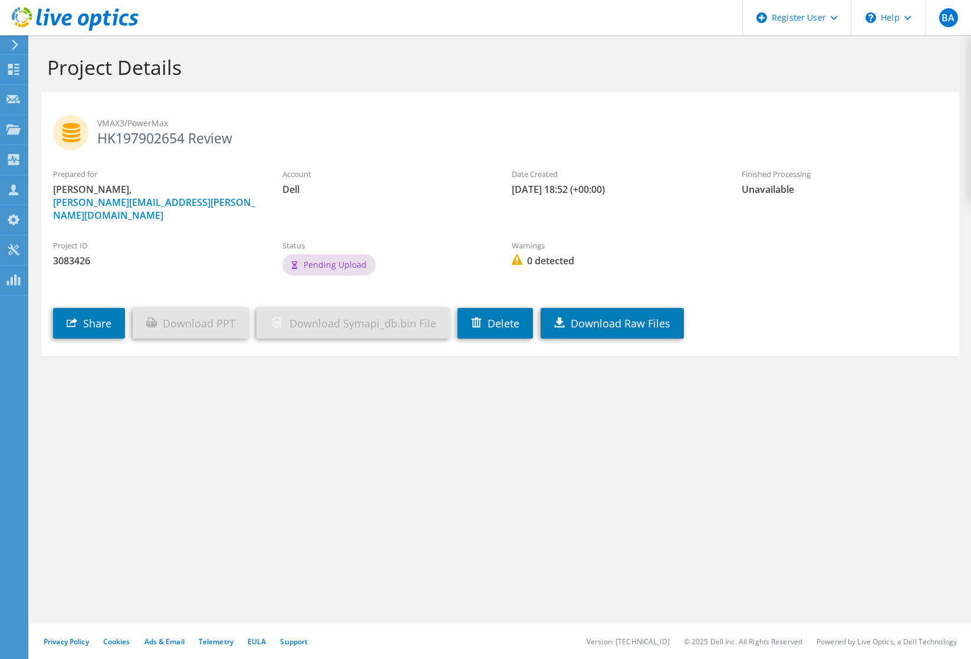
click at [114, 130] on h2 "VMAX3/PowerMax HK197902654 Review" at bounding box center [500, 129] width 894 height 29
click at [80, 135] on use at bounding box center [70, 132] width 35 height 35
click at [124, 136] on h2 "VMAX3/PowerMax HK197902654 Review" at bounding box center [500, 129] width 894 height 29
click at [228, 137] on h2 "VMAX3/PowerMax HK197902654 Review" at bounding box center [500, 129] width 894 height 29
click at [256, 136] on h2 "VMAX3/PowerMax HK197902654 Review" at bounding box center [500, 129] width 894 height 29
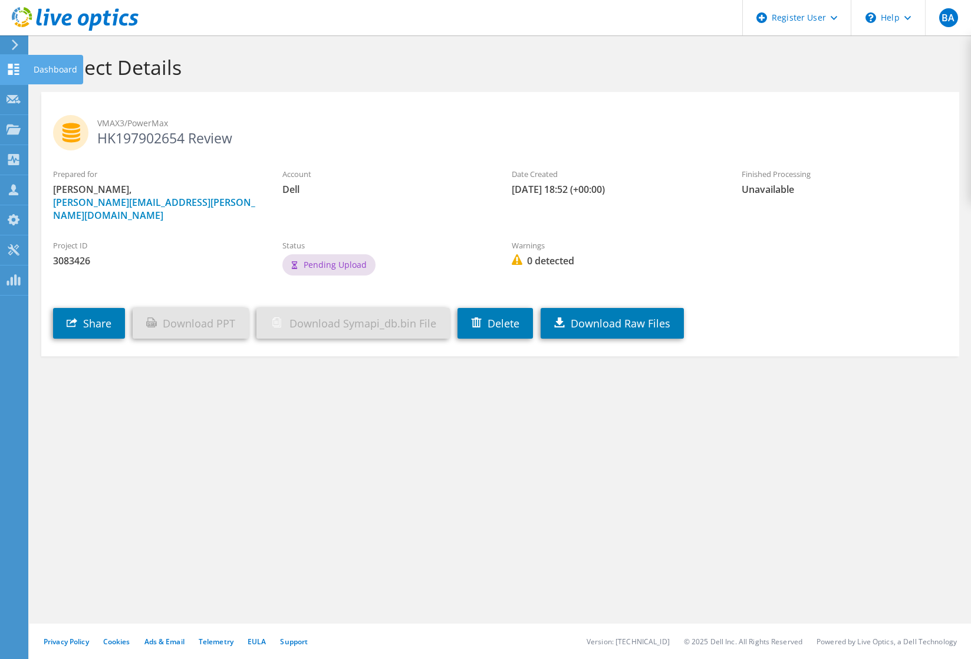
click at [14, 70] on icon at bounding box center [13, 69] width 14 height 11
